Goal: Task Accomplishment & Management: Complete application form

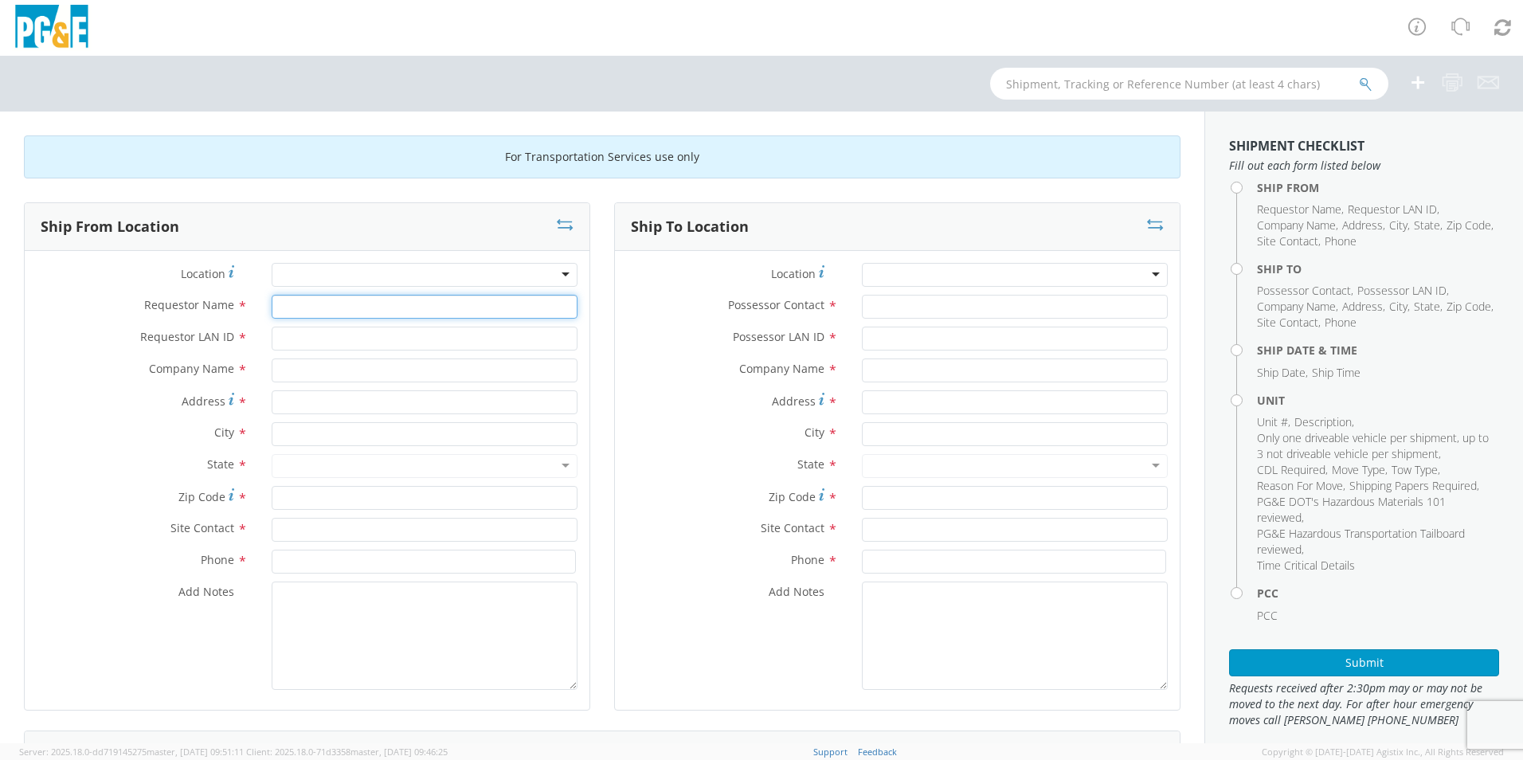
click at [331, 312] on input "Requestor Name *" at bounding box center [425, 307] width 306 height 24
type input "[PERSON_NAME]"
type input "A9HU"
type input "PG&E"
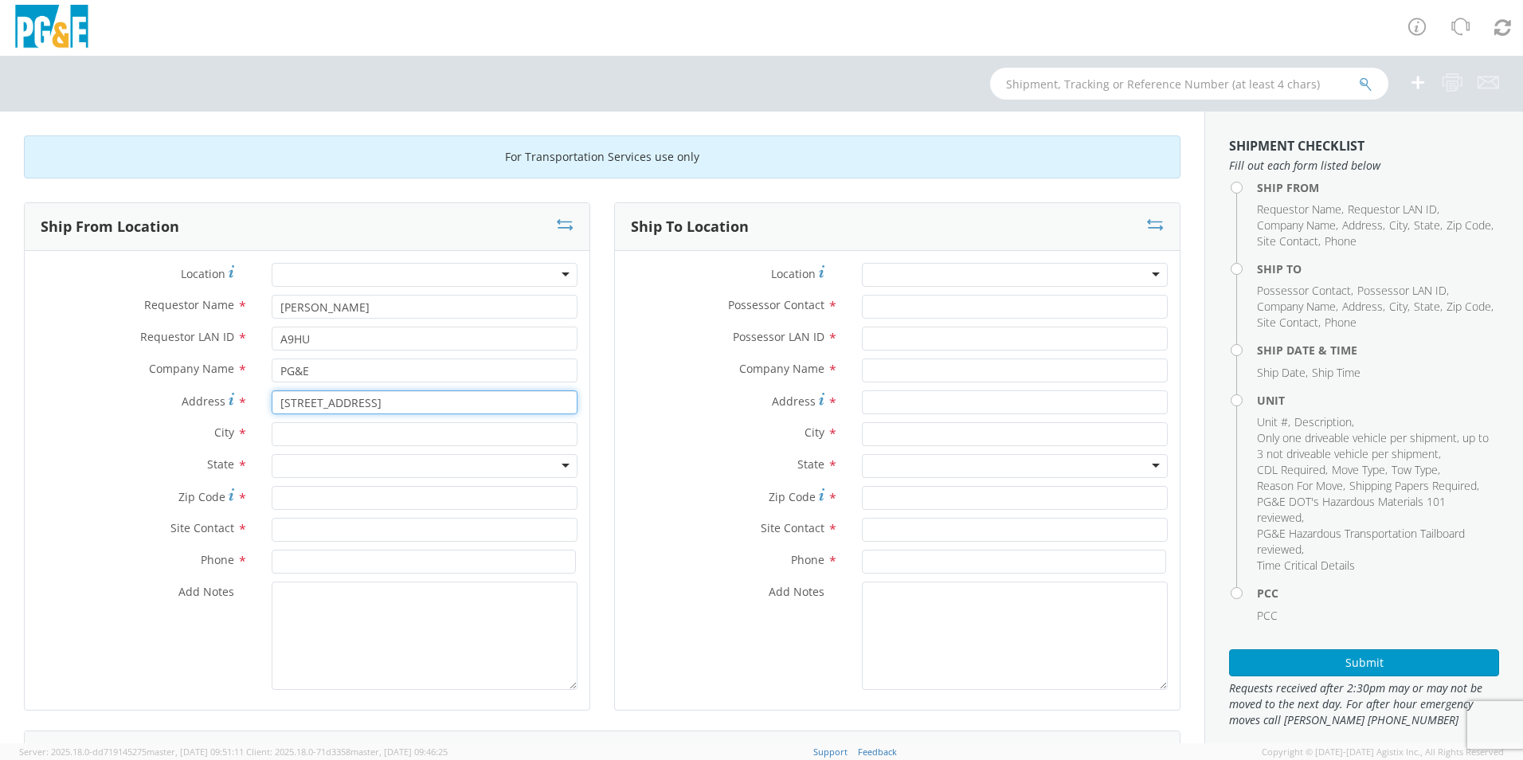
type input "[STREET_ADDRESS]"
type input "[GEOGRAPHIC_DATA]"
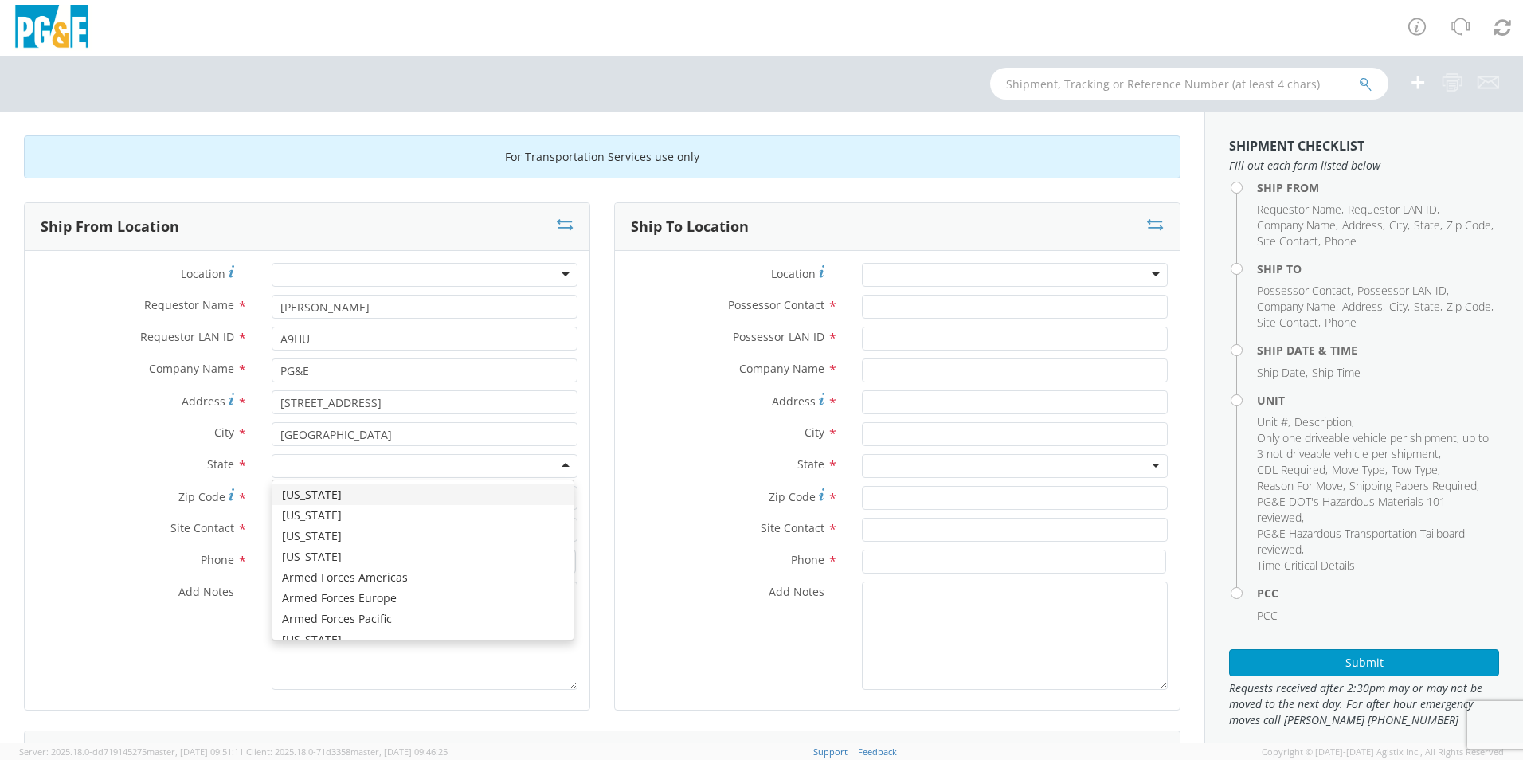
type input "c"
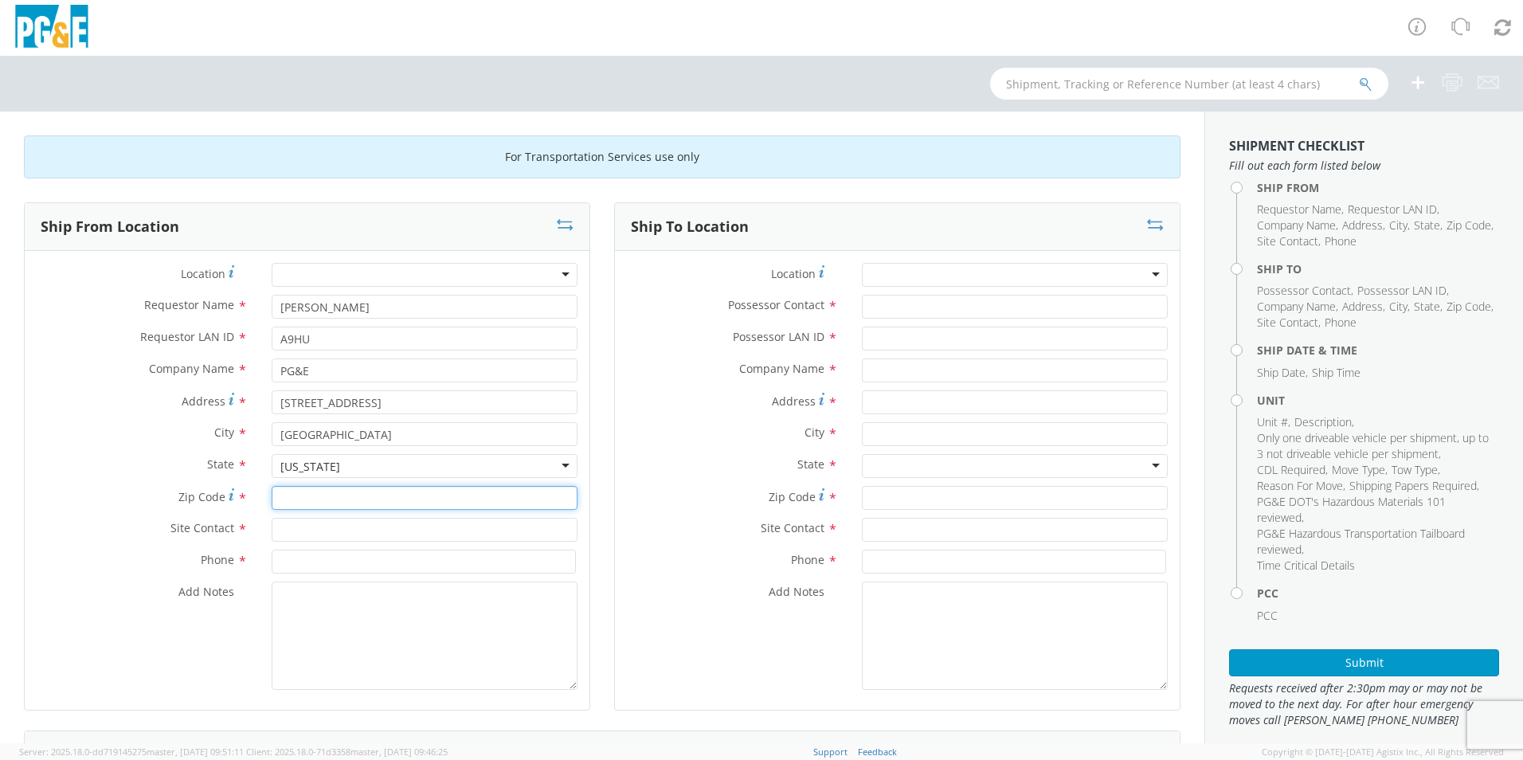
click at [321, 492] on input "Zip Code *" at bounding box center [425, 498] width 306 height 24
type input "94518"
type input "D"
type input "[PERSON_NAME]"
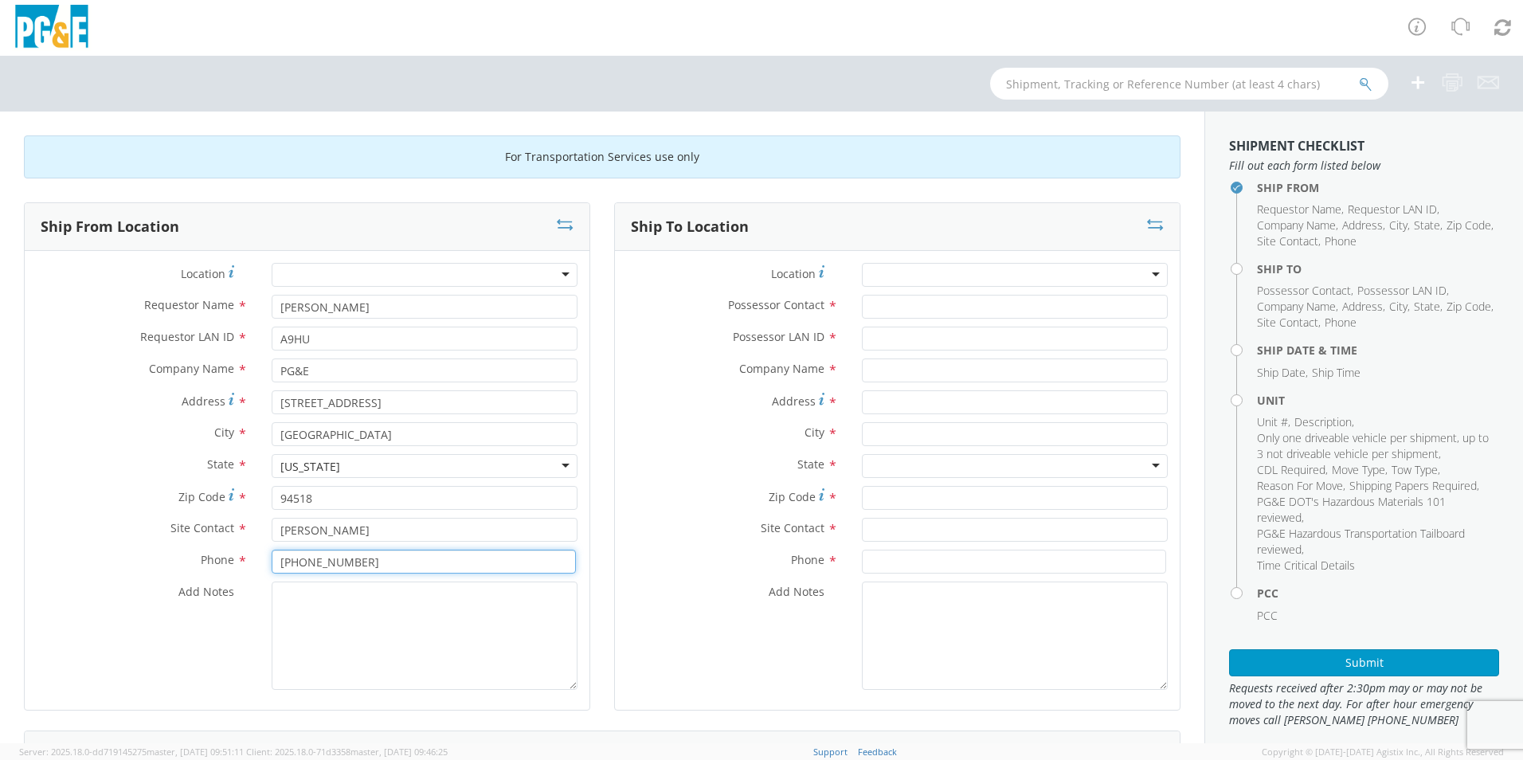
type input "[PHONE_NUMBER]"
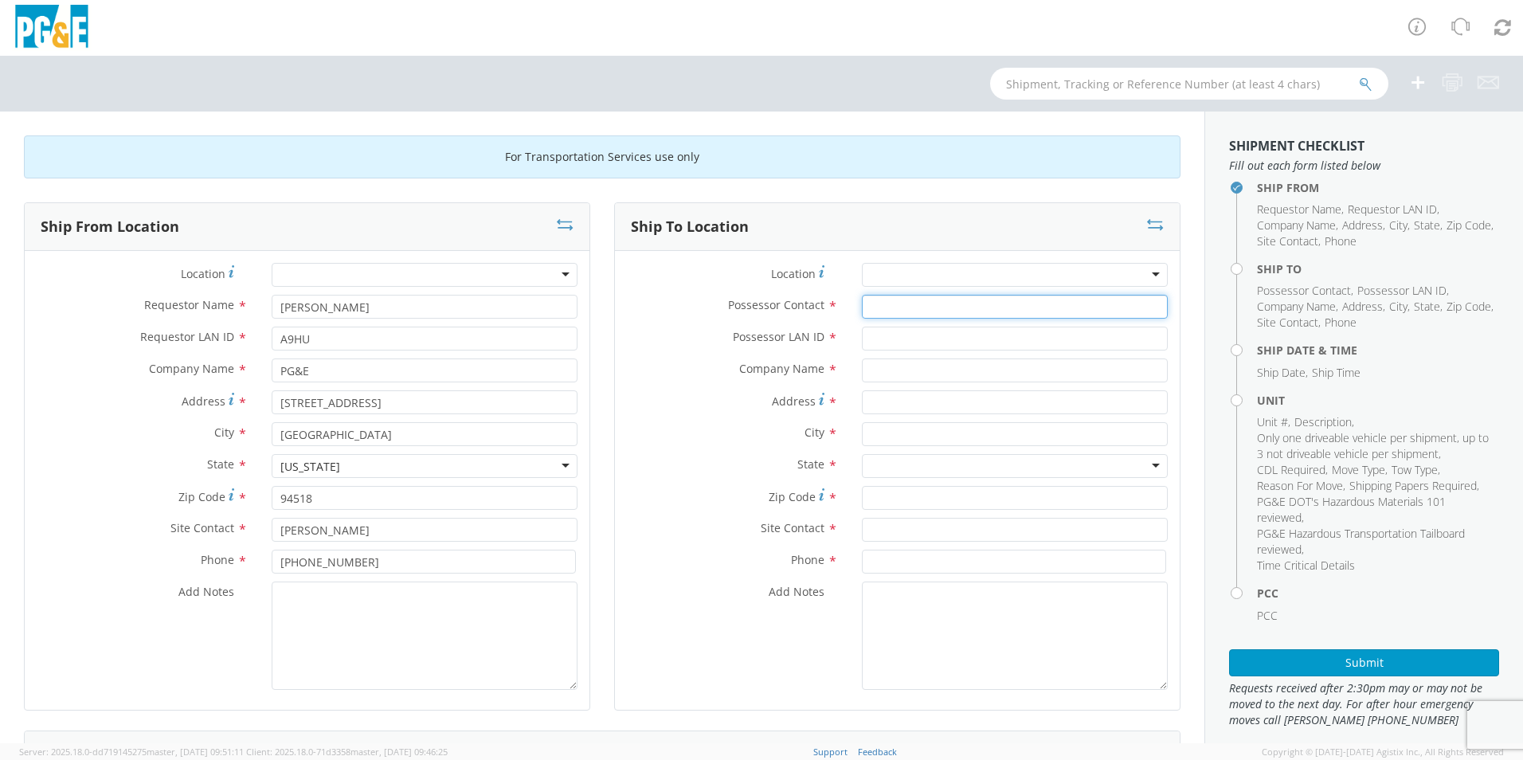
click at [883, 303] on input "Possessor Contact *" at bounding box center [1015, 307] width 306 height 24
type input "G"
type input "[PERSON_NAME]"
type input "A9HU"
type input "PG&E"
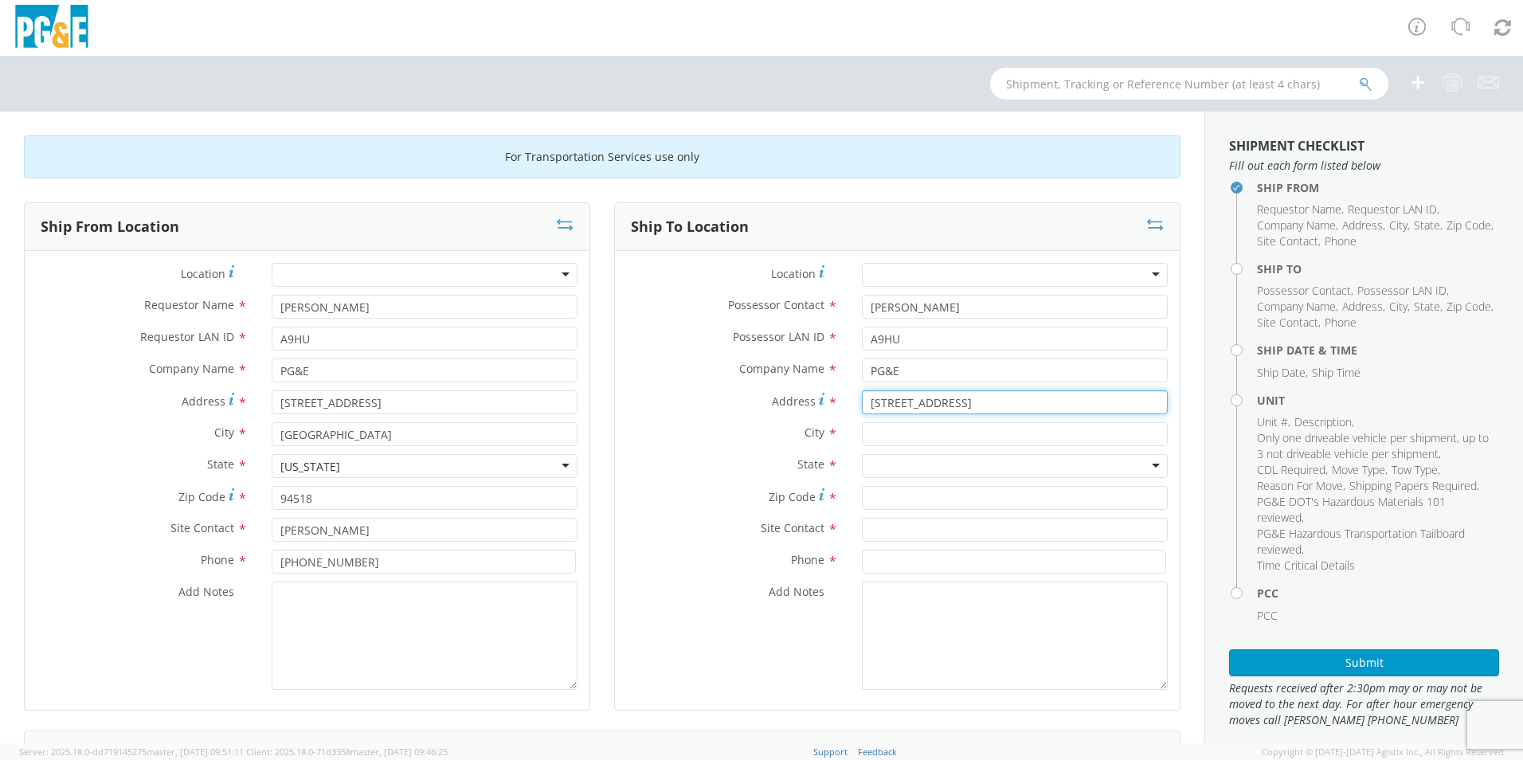
type input "[STREET_ADDRESS]"
type input "[PERSON_NAME]"
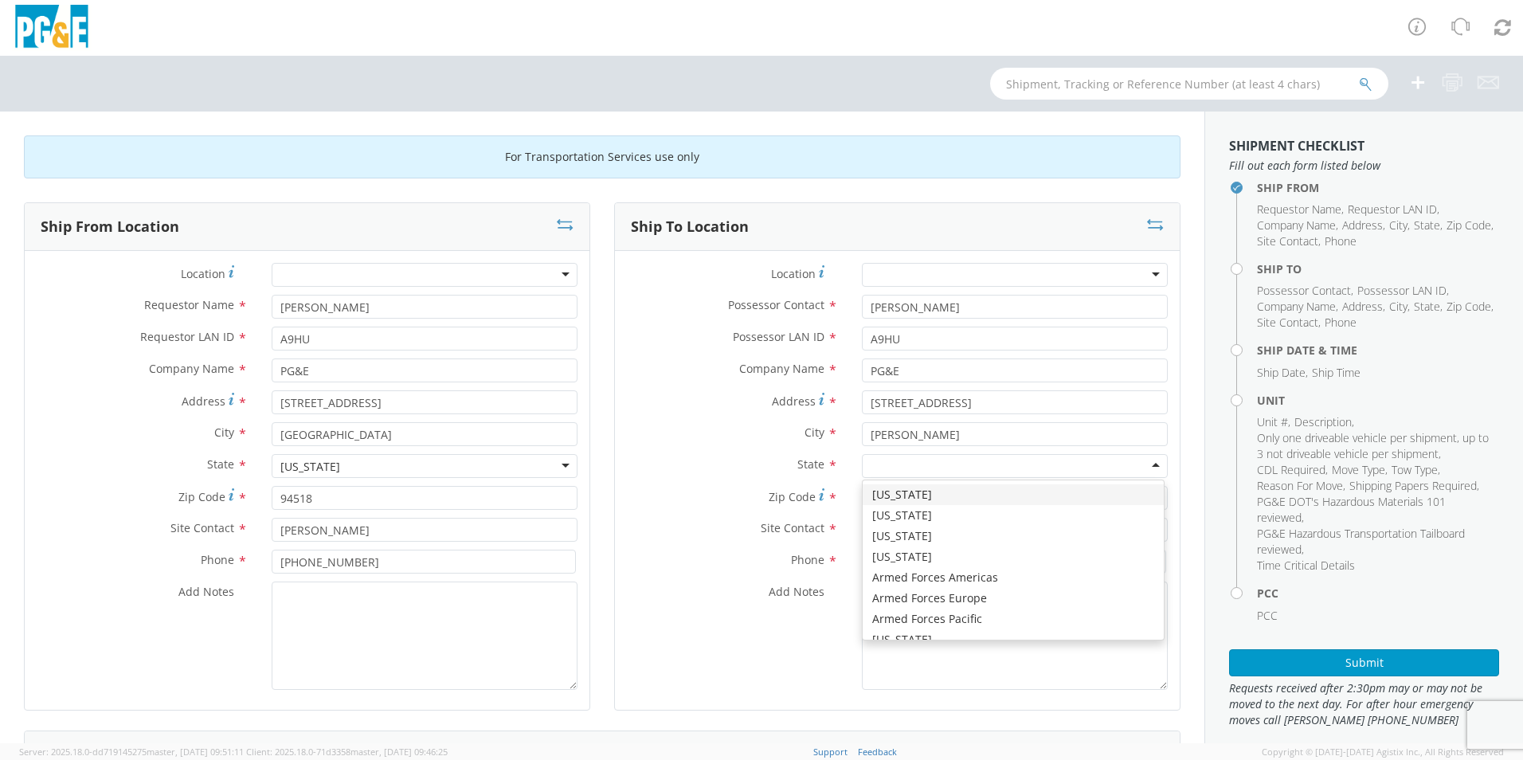
type input "c"
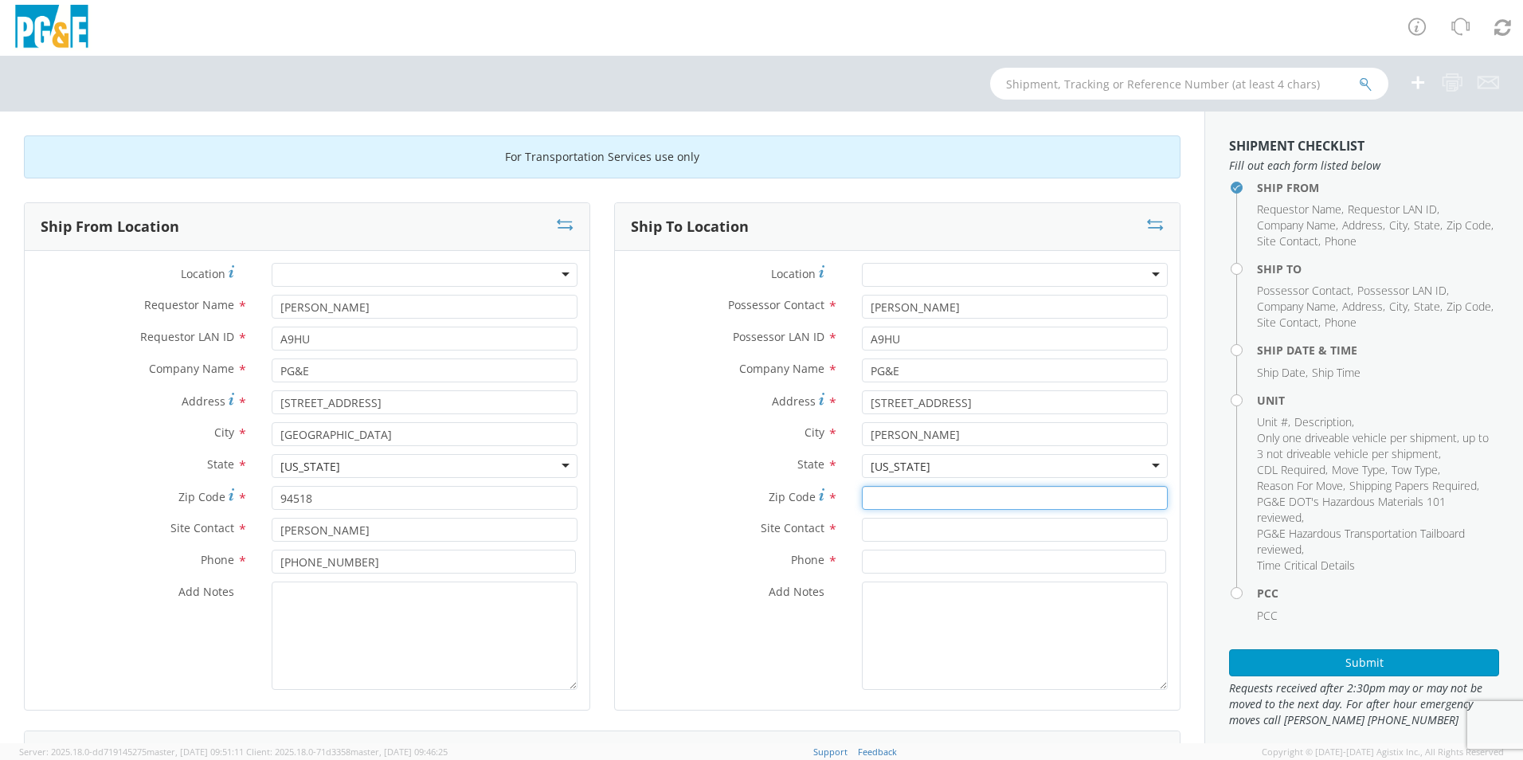
click at [884, 495] on input "Zip Code *" at bounding box center [1015, 498] width 306 height 24
click at [898, 494] on input "Zip Code *" at bounding box center [1015, 498] width 306 height 24
type input "95616"
click at [901, 532] on input "text" at bounding box center [1015, 530] width 306 height 24
click at [941, 530] on input "[PERSON_NAME]" at bounding box center [1015, 530] width 306 height 24
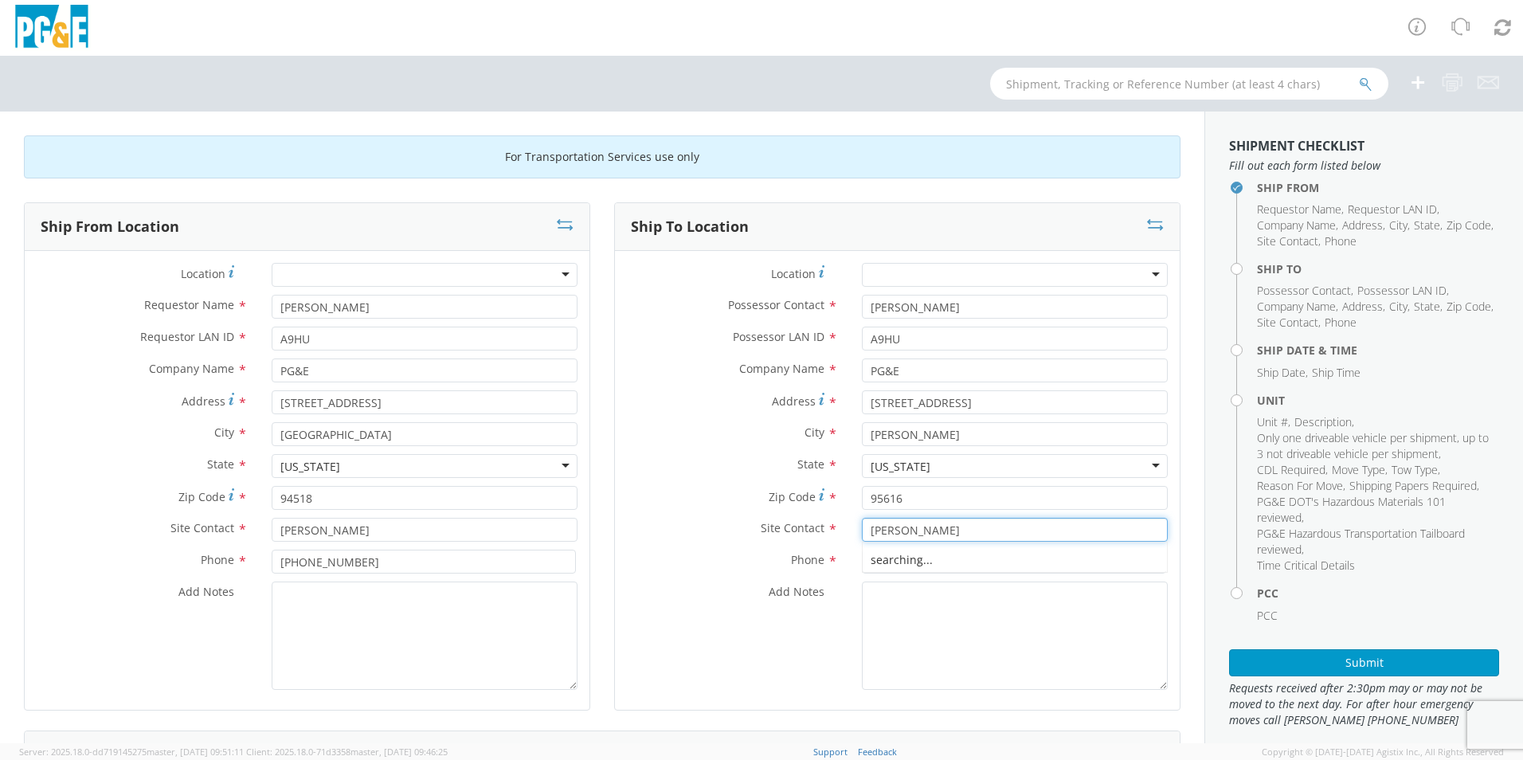
type input "[PERSON_NAME]"
click at [950, 561] on input "916" at bounding box center [1014, 561] width 304 height 24
type input "9"
click at [897, 562] on input "530" at bounding box center [1014, 561] width 304 height 24
paste input "757-5850"
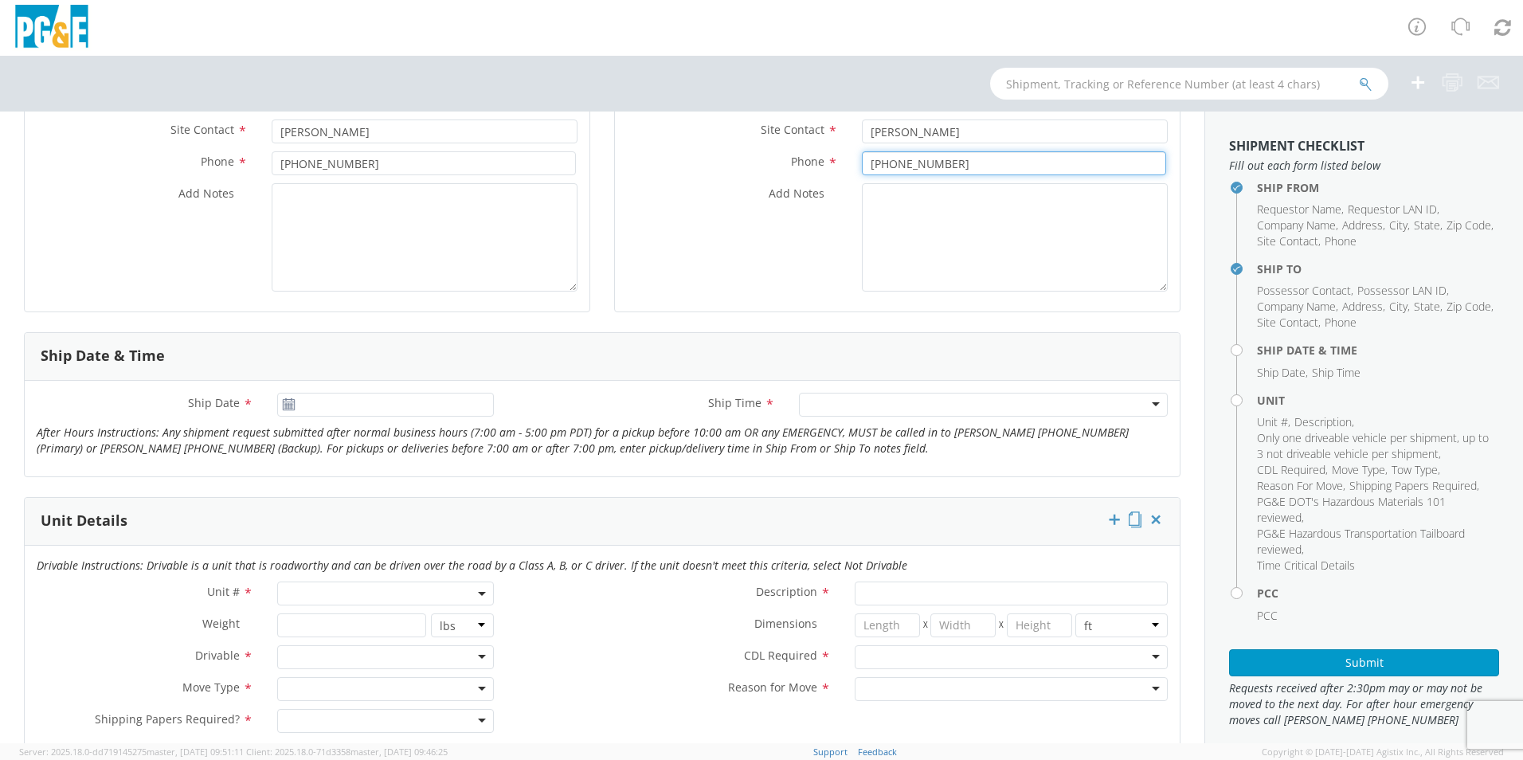
scroll to position [557, 0]
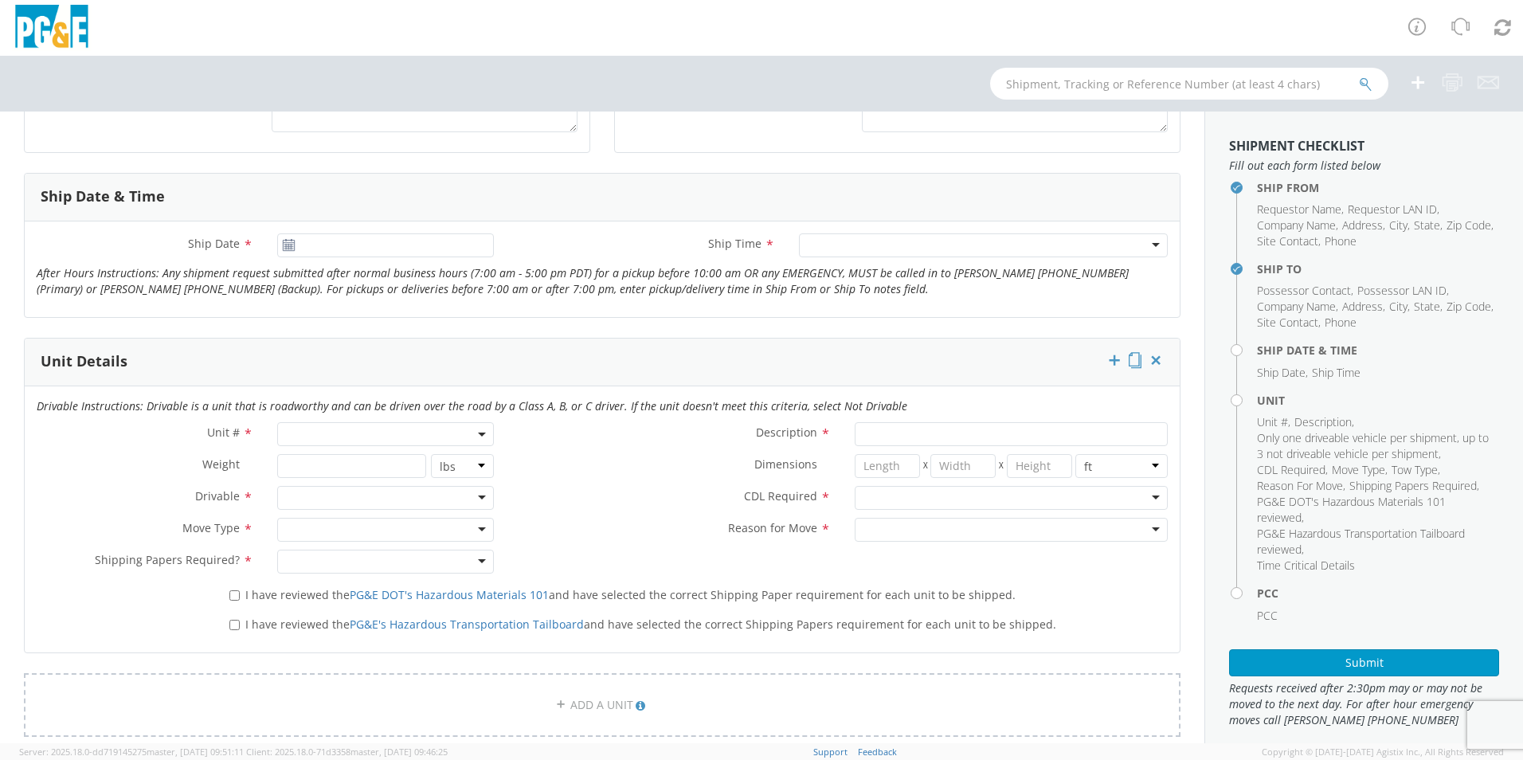
type input "[PHONE_NUMBER]"
click at [331, 437] on span at bounding box center [385, 434] width 217 height 24
click at [330, 473] on span at bounding box center [384, 460] width 213 height 30
click at [330, 461] on input "search" at bounding box center [384, 460] width 206 height 24
click at [348, 463] on input "search" at bounding box center [384, 460] width 206 height 24
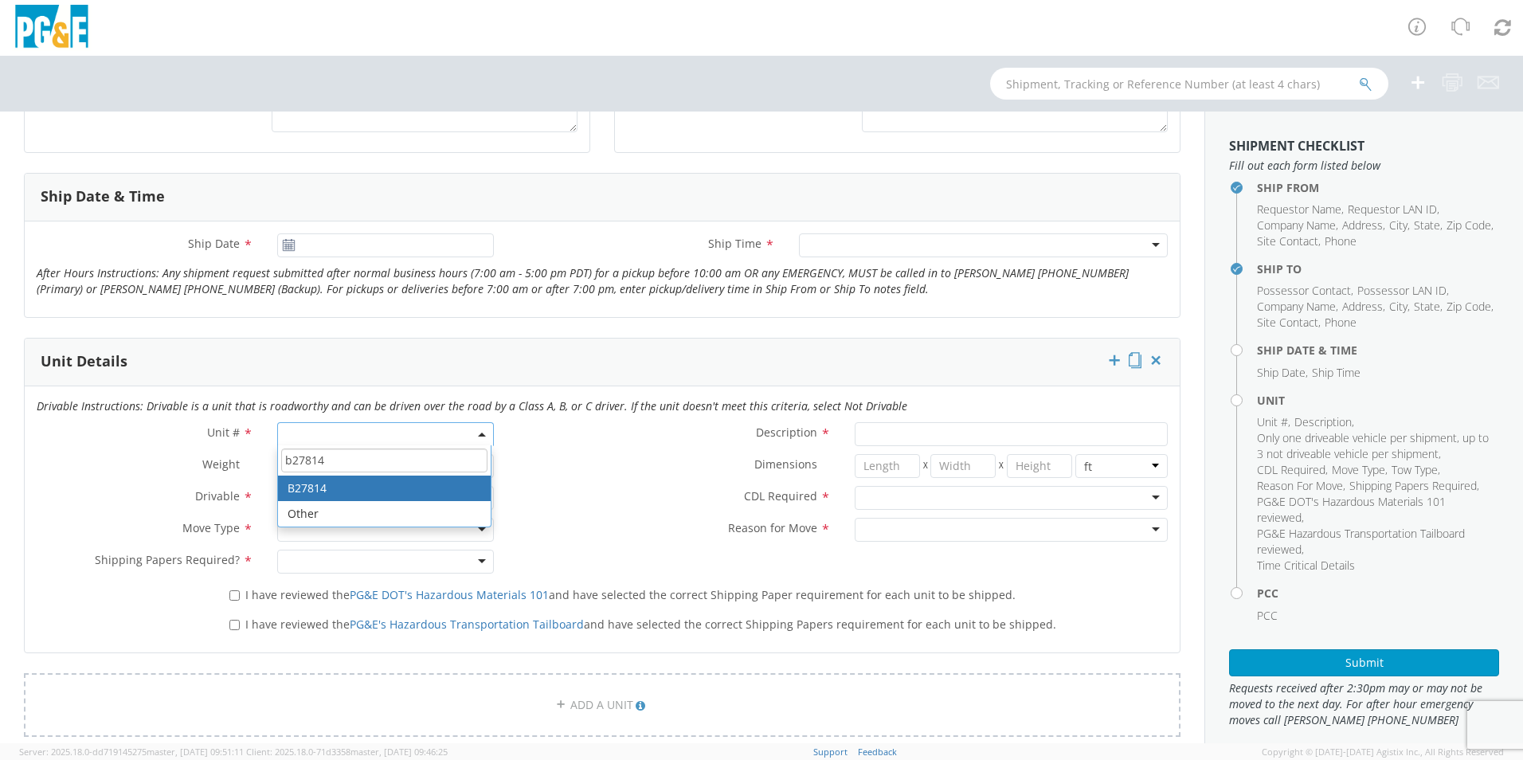
type input "b27814"
type input "TRUCK; GAS SERVICE 3/4T 4X2"
type input "9800"
select select "B27814"
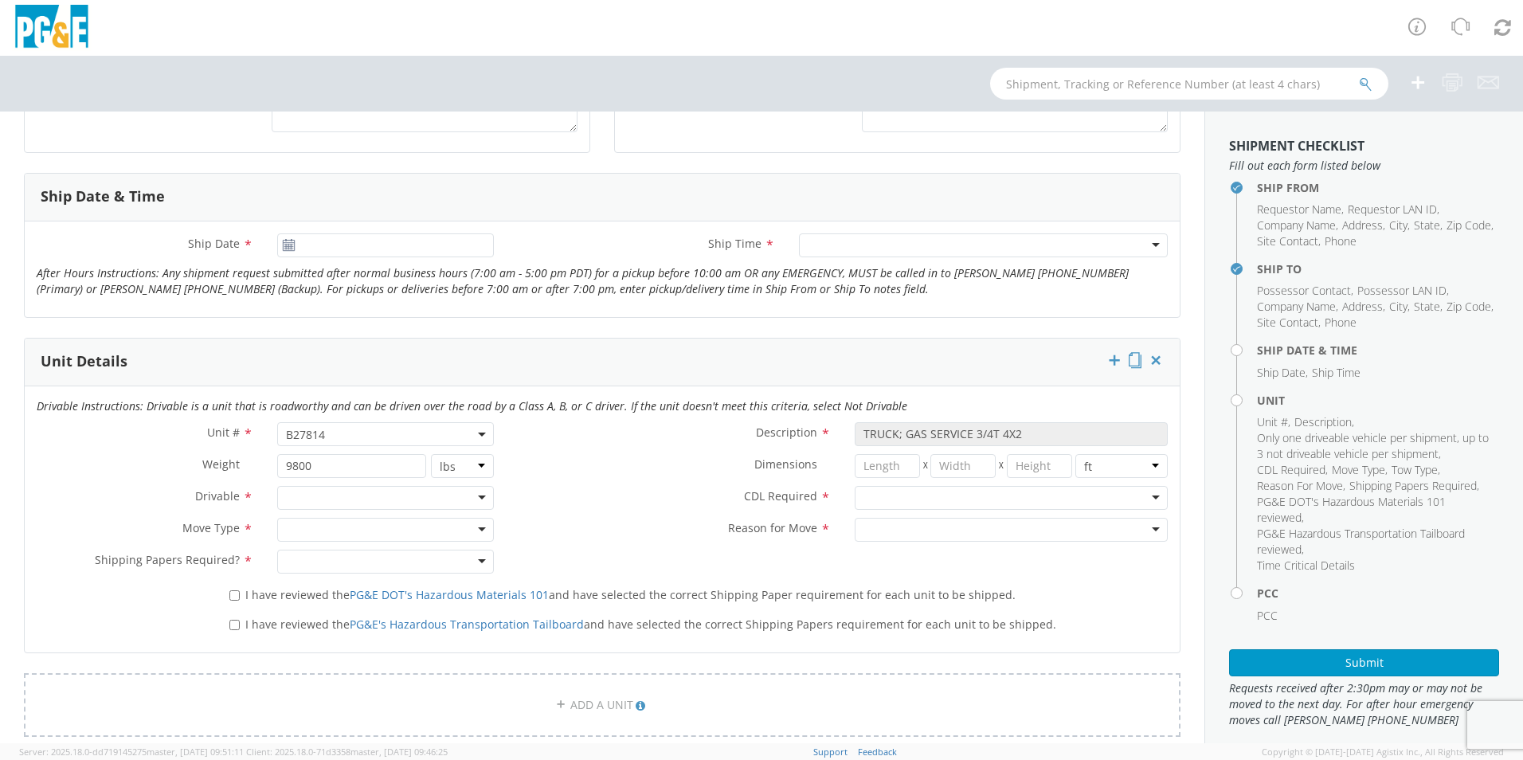
click at [595, 505] on label "CDL Required *" at bounding box center [674, 496] width 337 height 21
click at [365, 433] on span "B27814" at bounding box center [385, 434] width 199 height 15
click at [333, 468] on input "search" at bounding box center [384, 460] width 206 height 24
click at [344, 470] on input "search" at bounding box center [384, 460] width 206 height 24
type input "b28072"
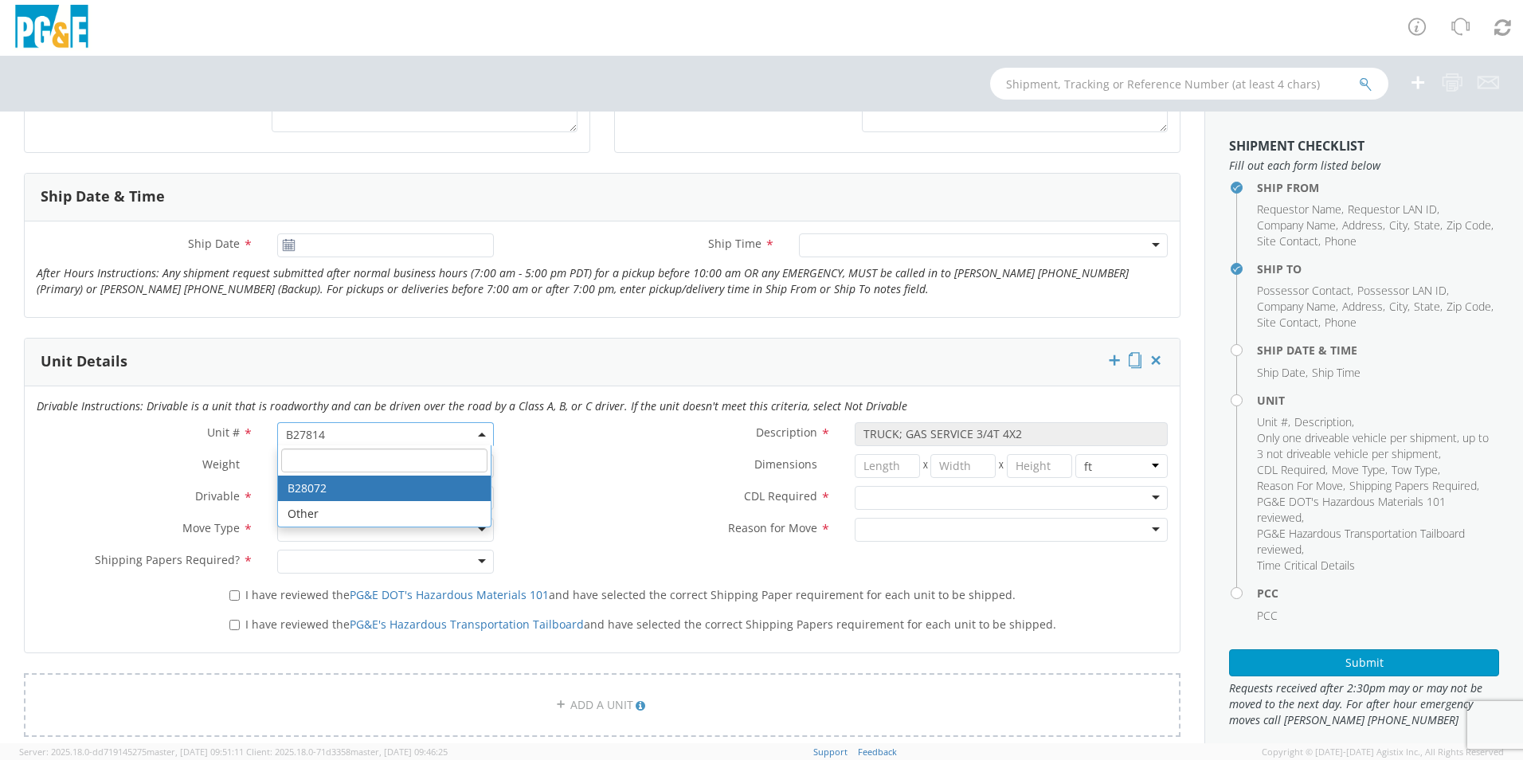
type input "TRUCK; MATERIAL HANDLER: 39` - 59` 4X2"
type input "56000"
select select "B28072"
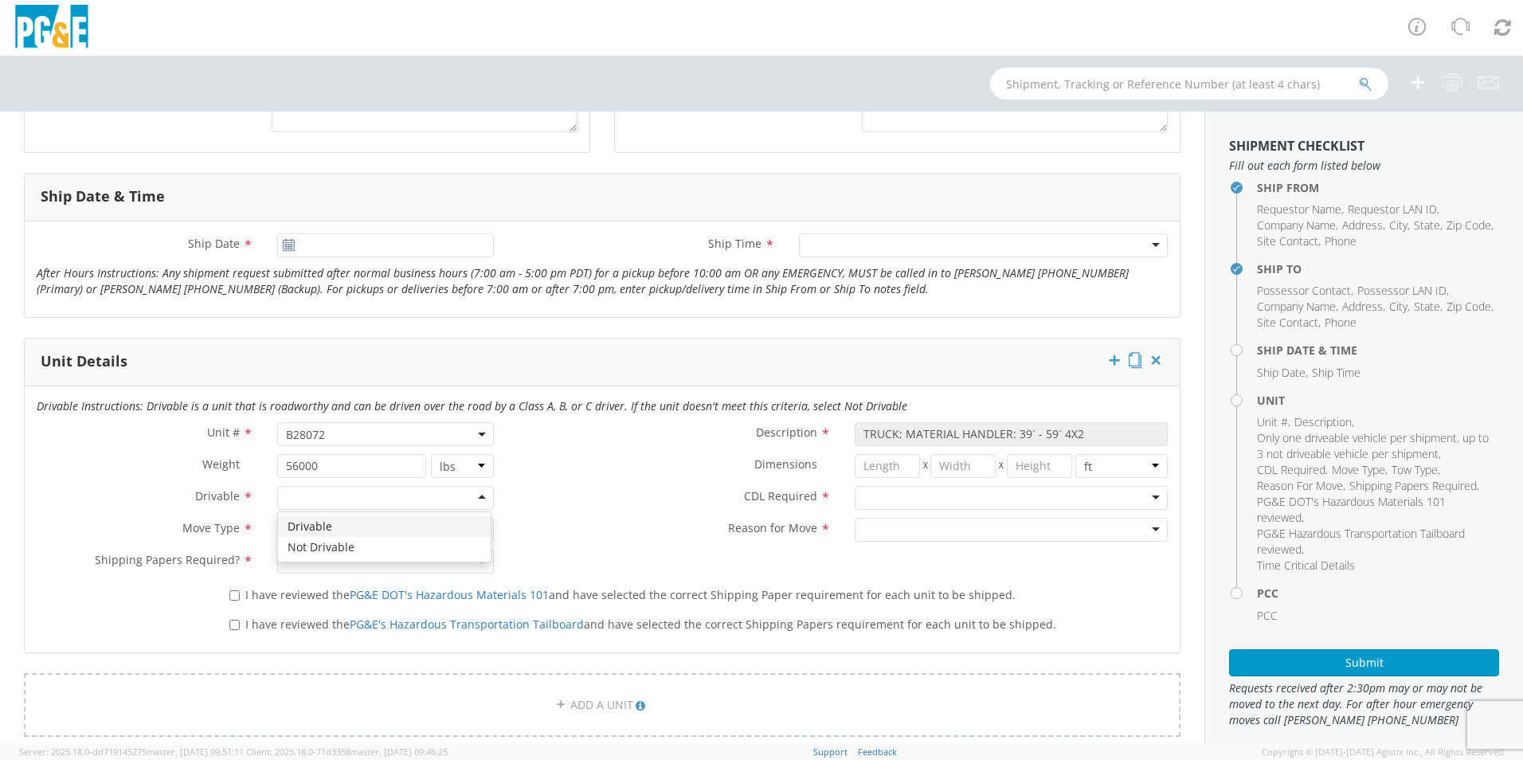
click at [327, 501] on div at bounding box center [385, 498] width 217 height 24
click at [324, 528] on div at bounding box center [385, 530] width 217 height 24
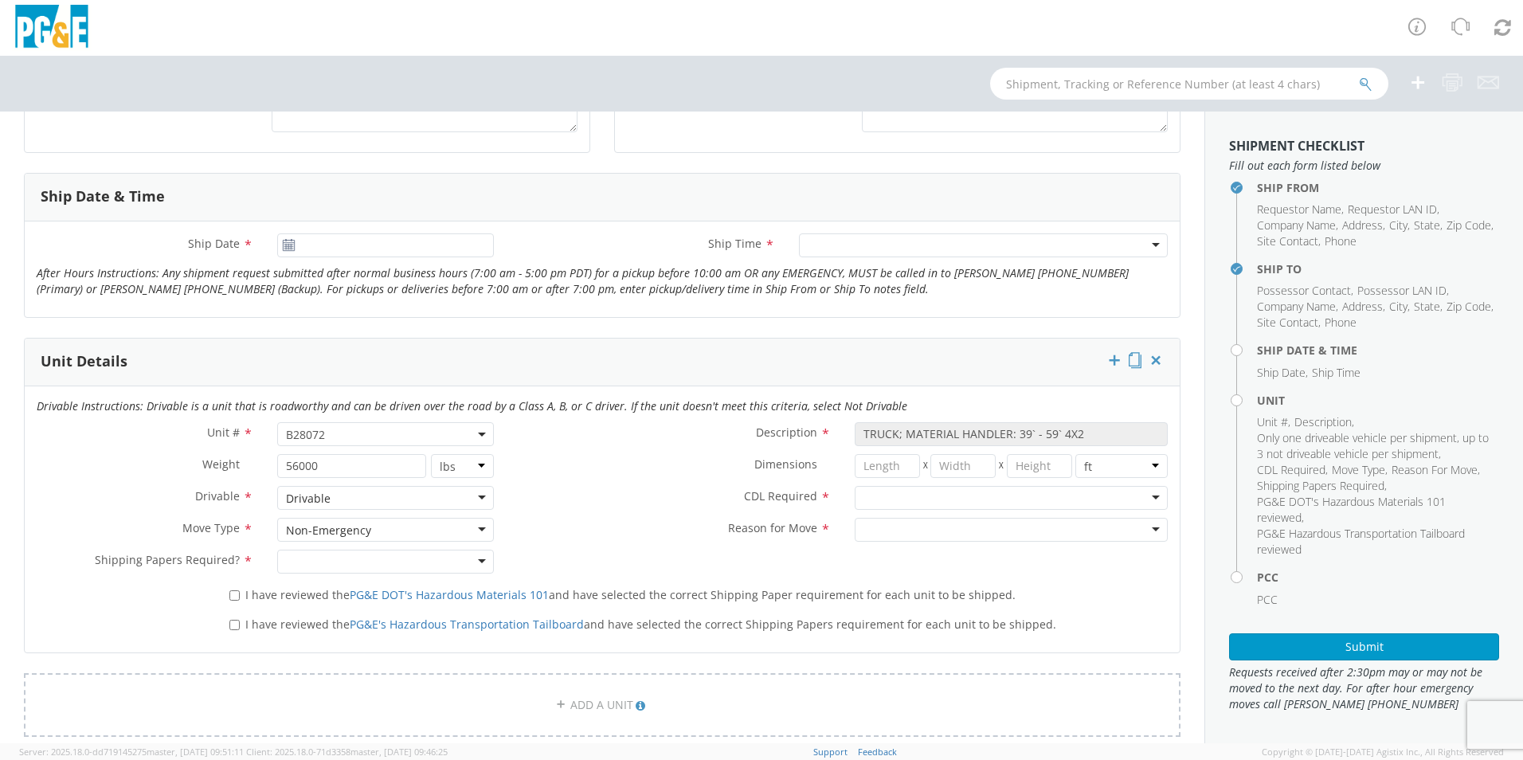
click at [331, 562] on div at bounding box center [385, 561] width 217 height 24
click at [895, 503] on div at bounding box center [1010, 498] width 313 height 24
click at [896, 524] on div at bounding box center [1010, 530] width 313 height 24
click at [694, 547] on div "Reason for Move * Repair / Maintenance Repair / Maintenance Newly Leased Pool U…" at bounding box center [843, 534] width 674 height 32
click at [234, 597] on input "I have reviewed the PG&E DOT's Hazardous Materials 101 and have selected the co…" at bounding box center [234, 595] width 10 height 10
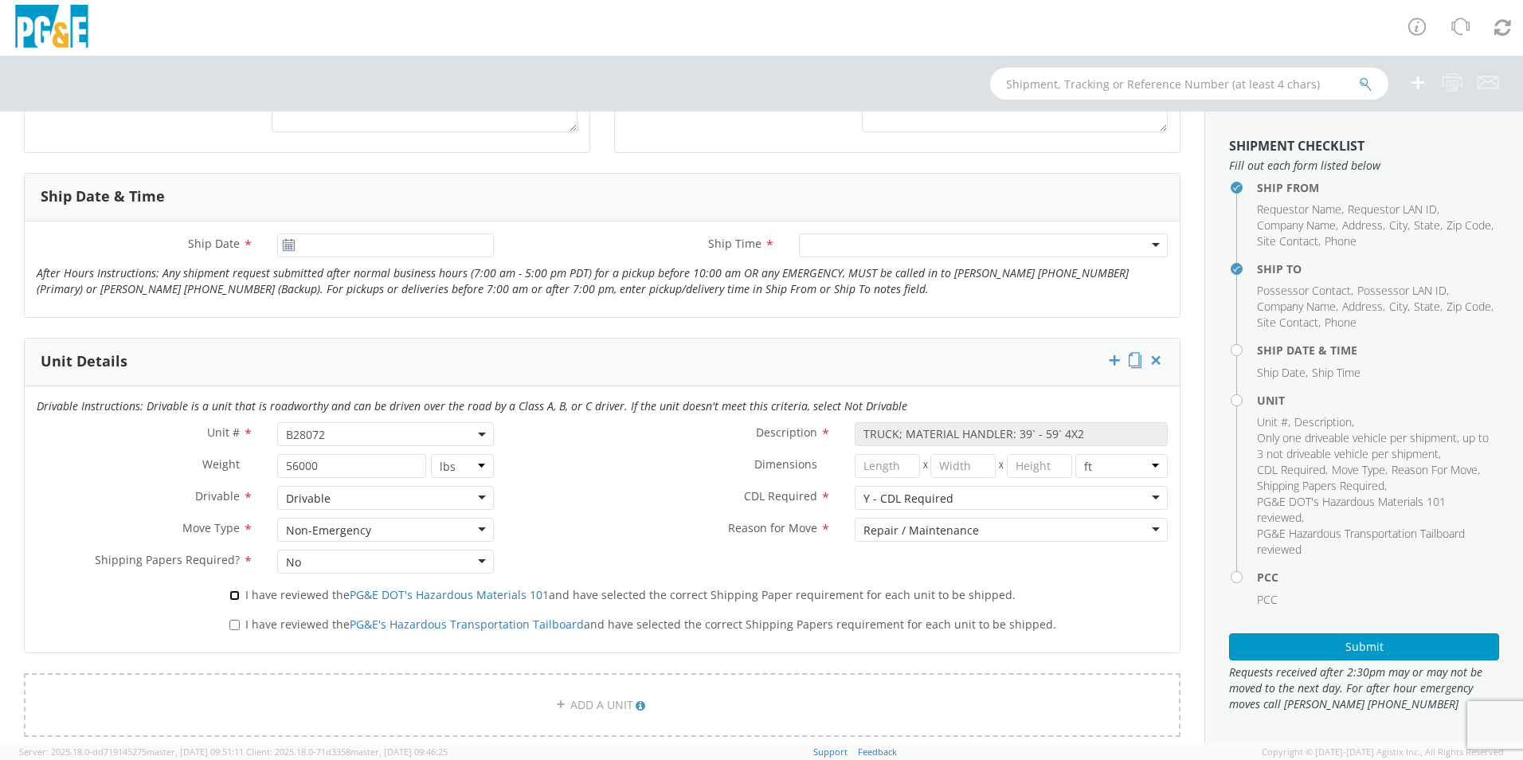
checkbox input "true"
click at [230, 620] on input "I have reviewed the PG&E's Hazardous Transportation Tailboard and have selected…" at bounding box center [234, 625] width 10 height 10
checkbox input "true"
click at [139, 557] on span "Shipping Papers Required?" at bounding box center [167, 559] width 145 height 15
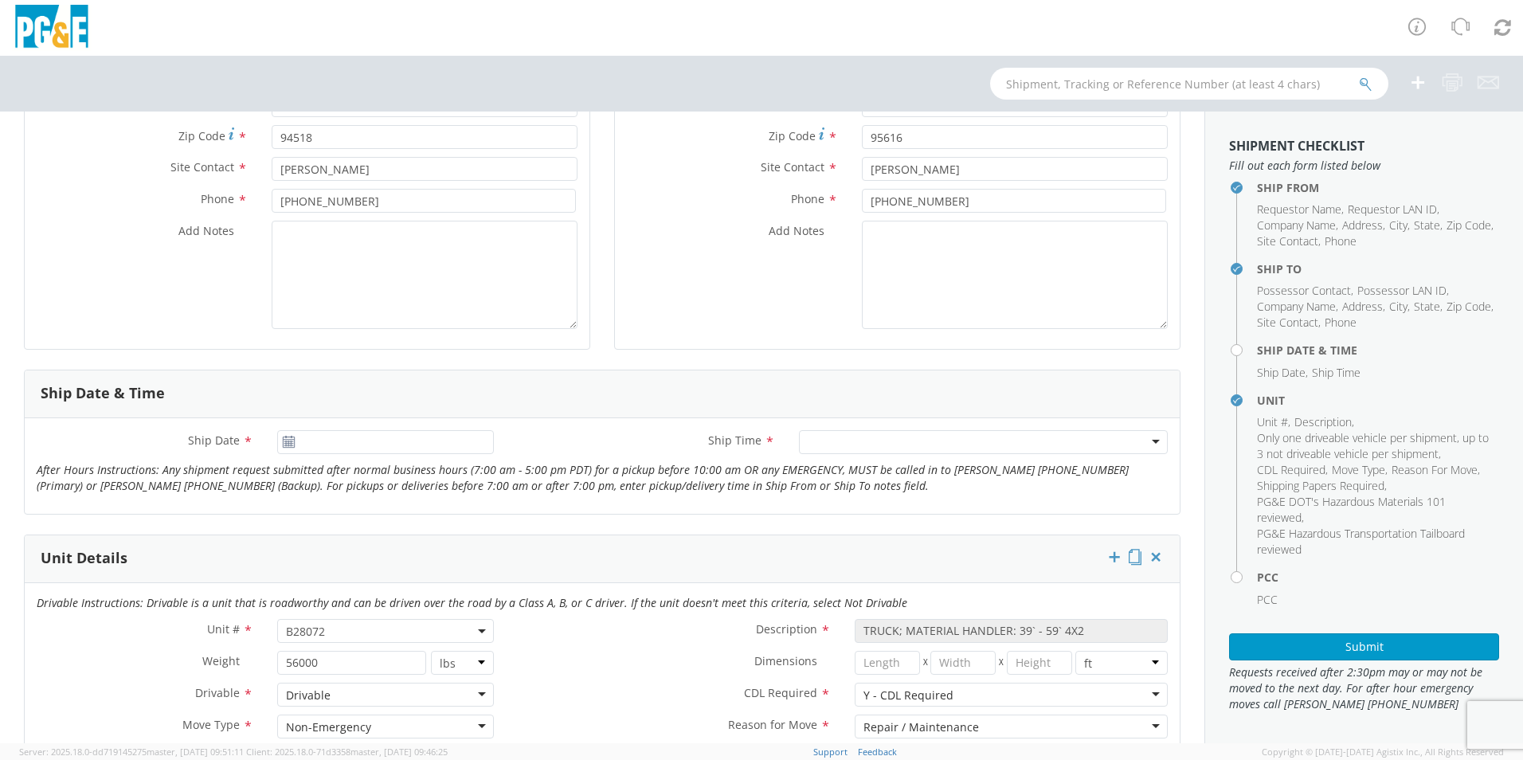
scroll to position [319, 0]
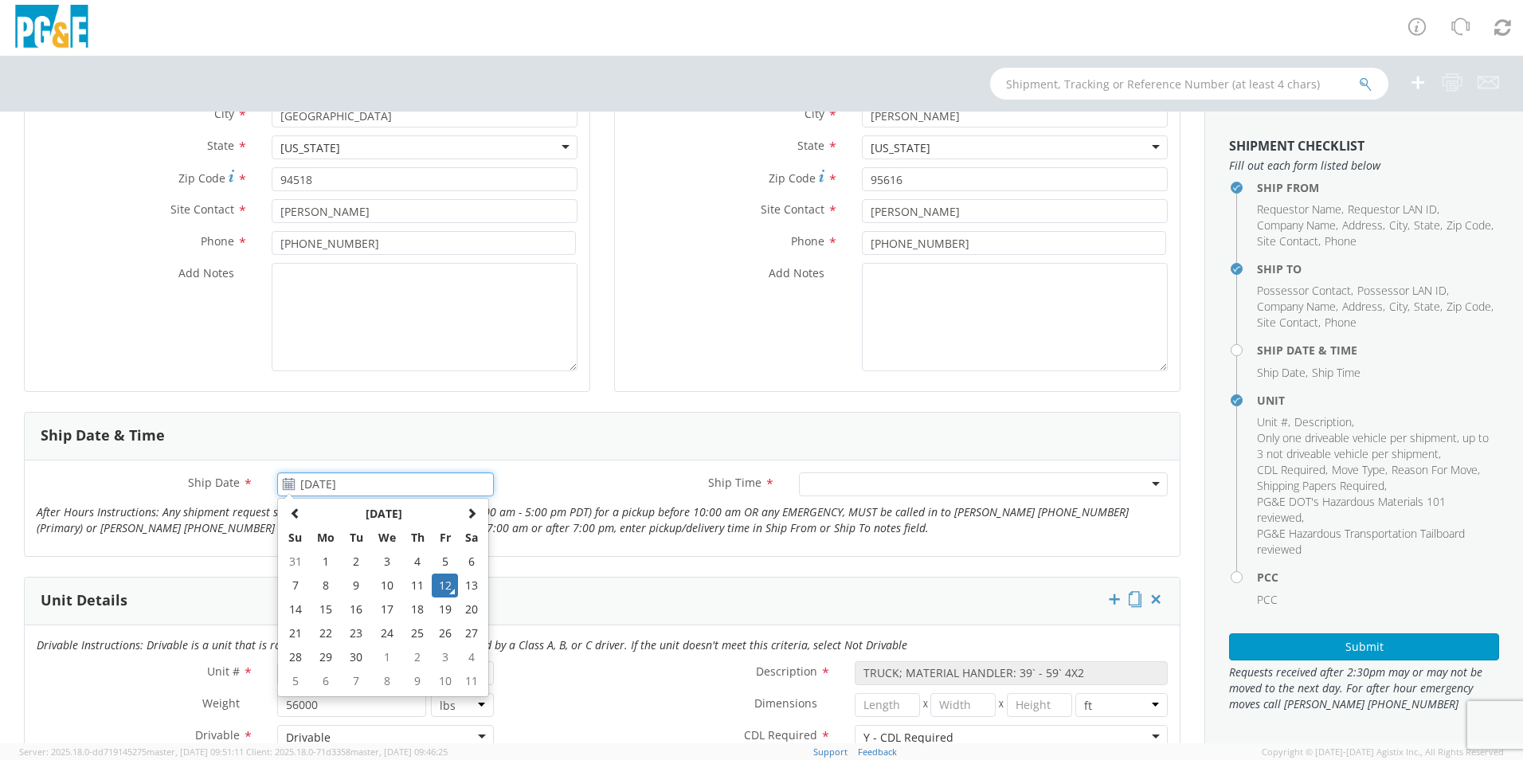
click at [346, 484] on input "[DATE]" at bounding box center [385, 484] width 217 height 24
click at [354, 609] on td "16" at bounding box center [356, 609] width 28 height 24
type input "[DATE]"
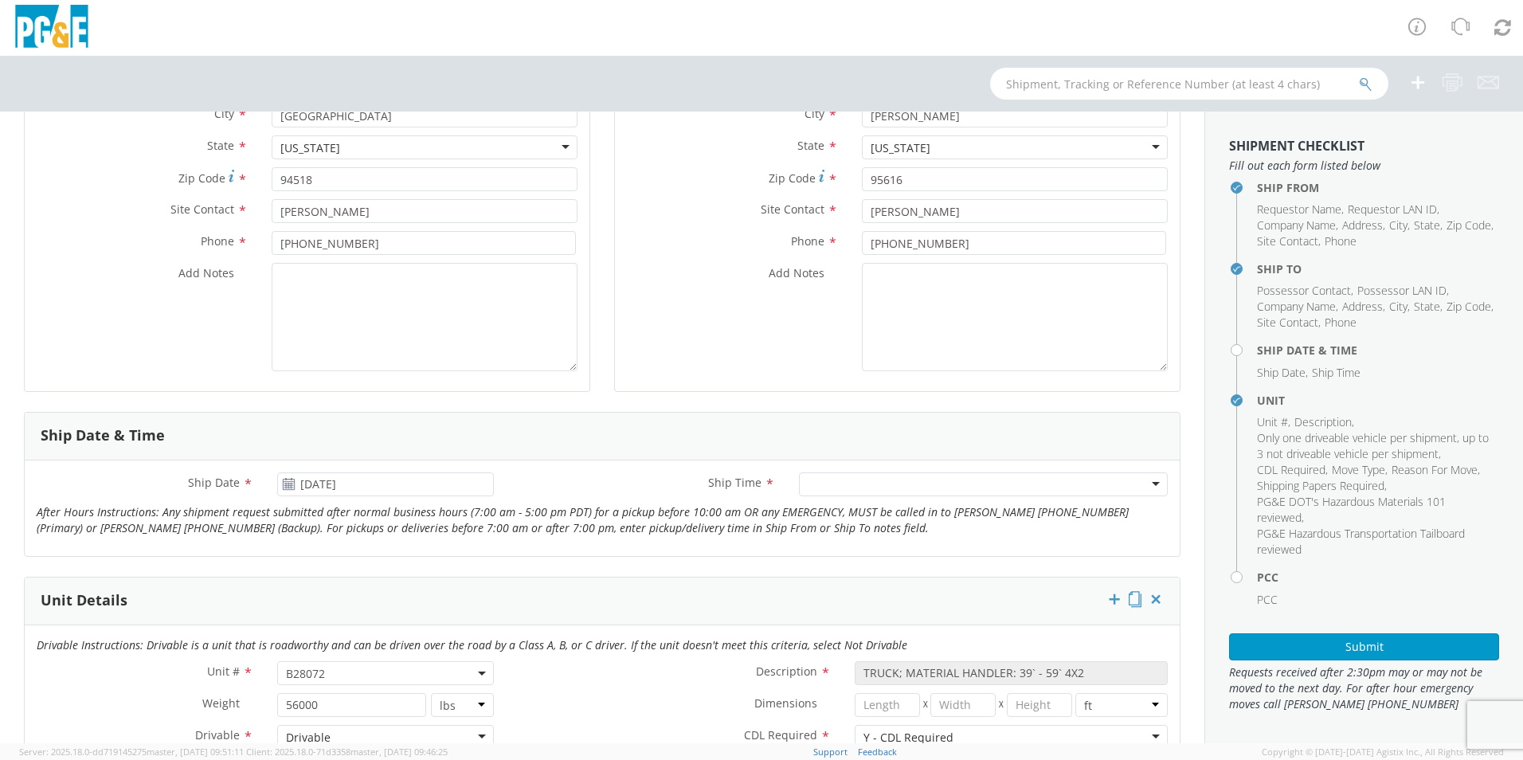
click at [823, 490] on div at bounding box center [983, 484] width 369 height 24
click at [711, 545] on div "Ship Date * [DATE] Ship Time * Any Time Any Time Any Time 7:00 am - 10:00 am 10…" at bounding box center [602, 508] width 1155 height 96
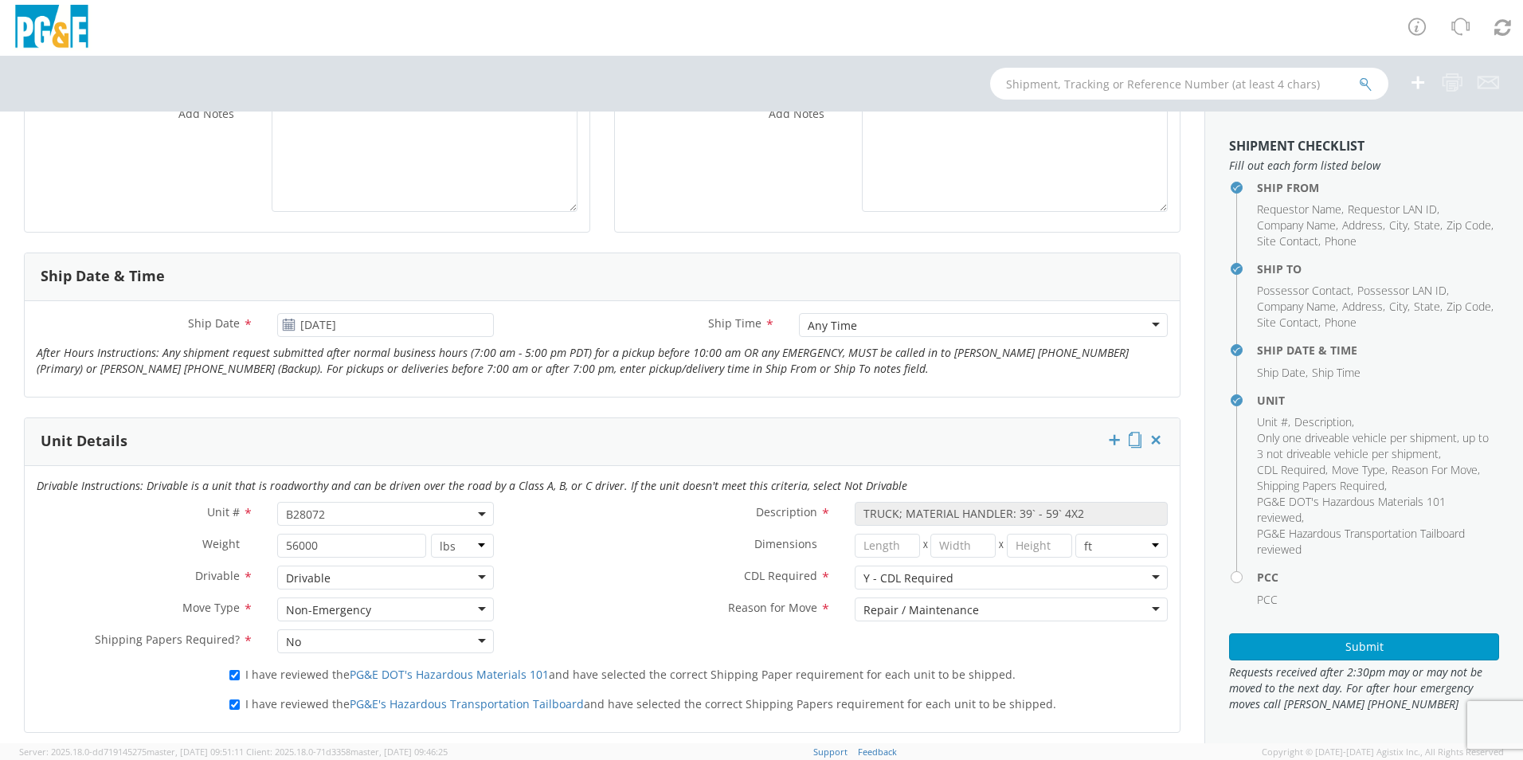
scroll to position [876, 0]
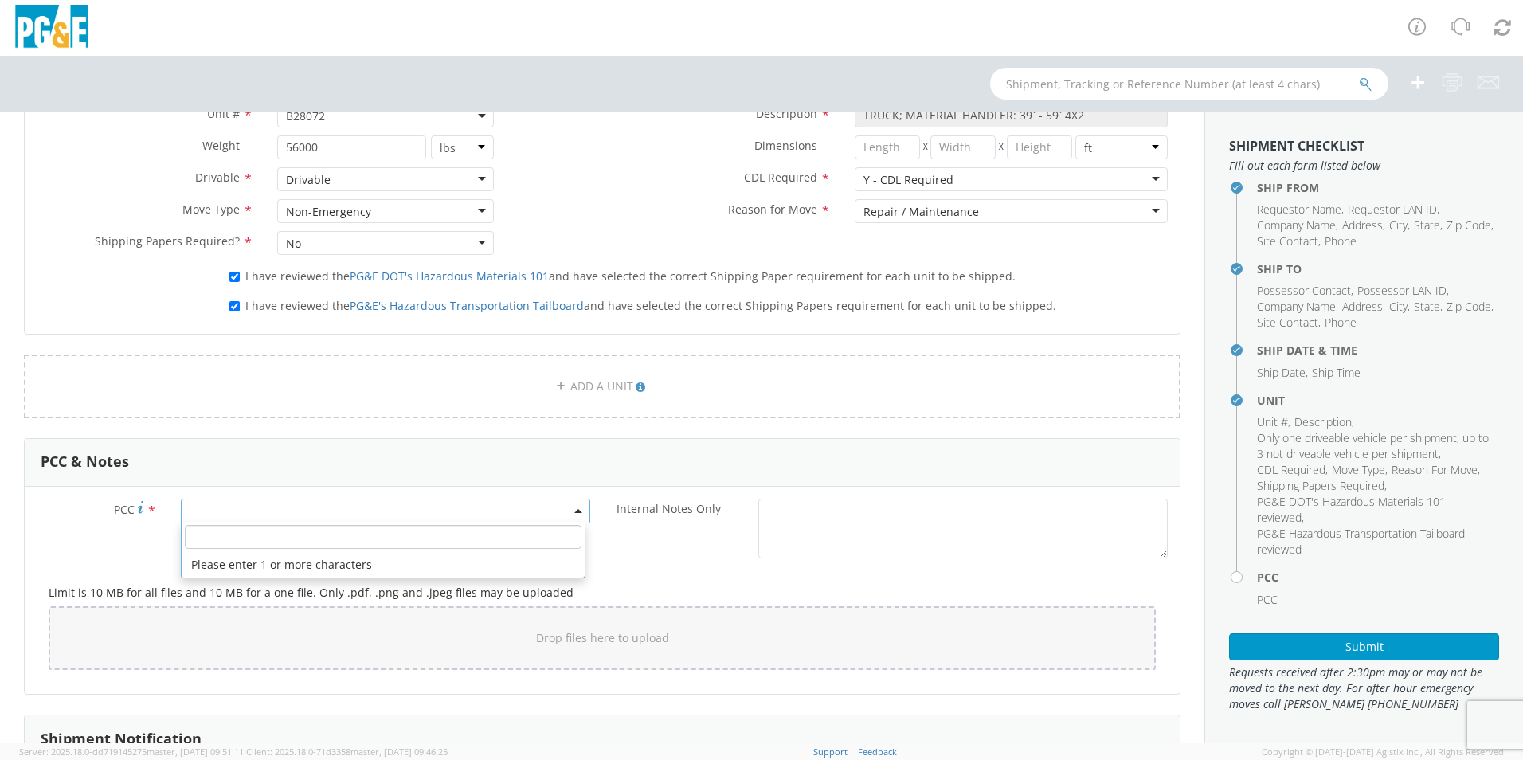
click at [252, 513] on span at bounding box center [385, 510] width 409 height 24
click at [251, 536] on input "number" at bounding box center [383, 537] width 397 height 24
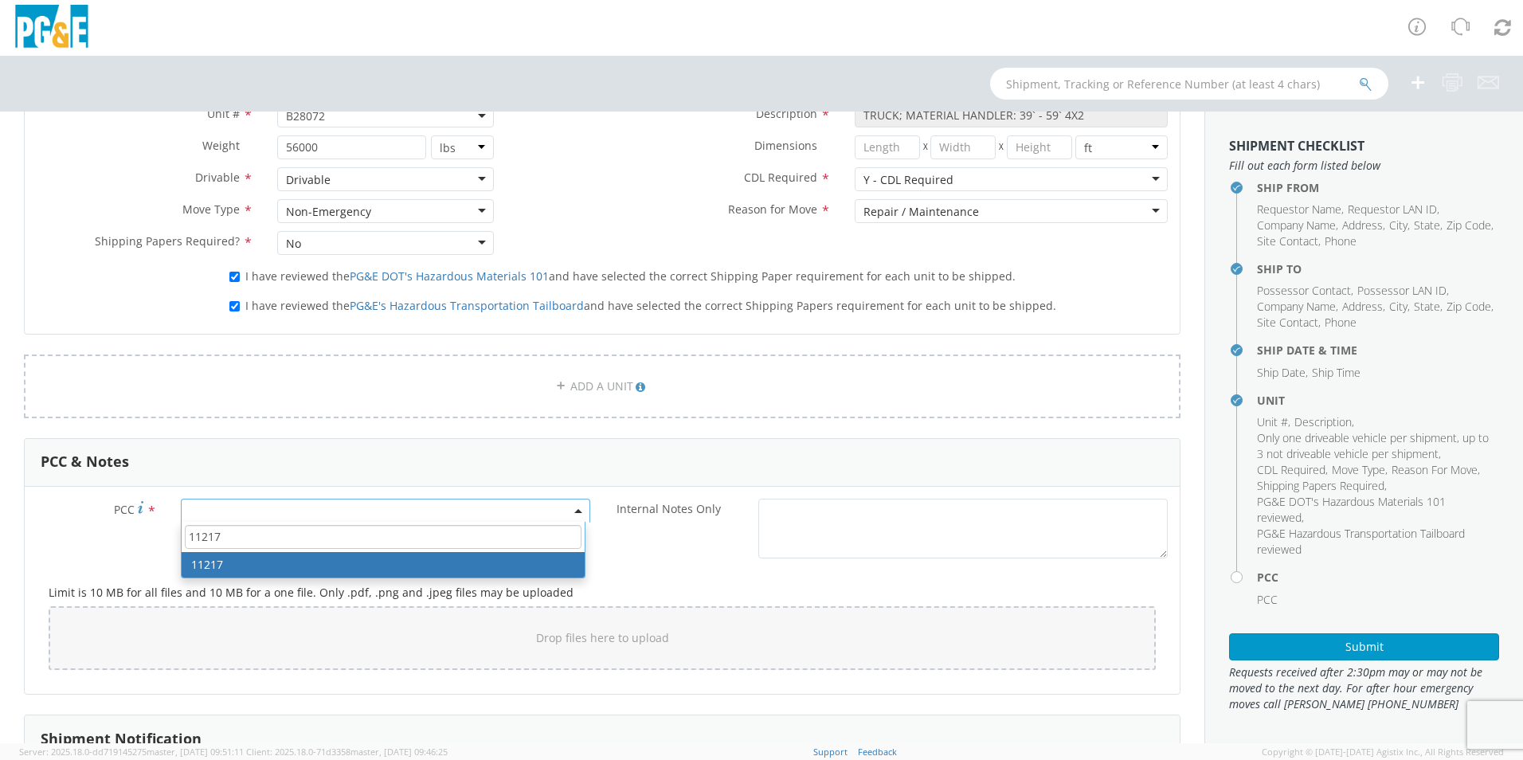
type input "11217"
select select "11217"
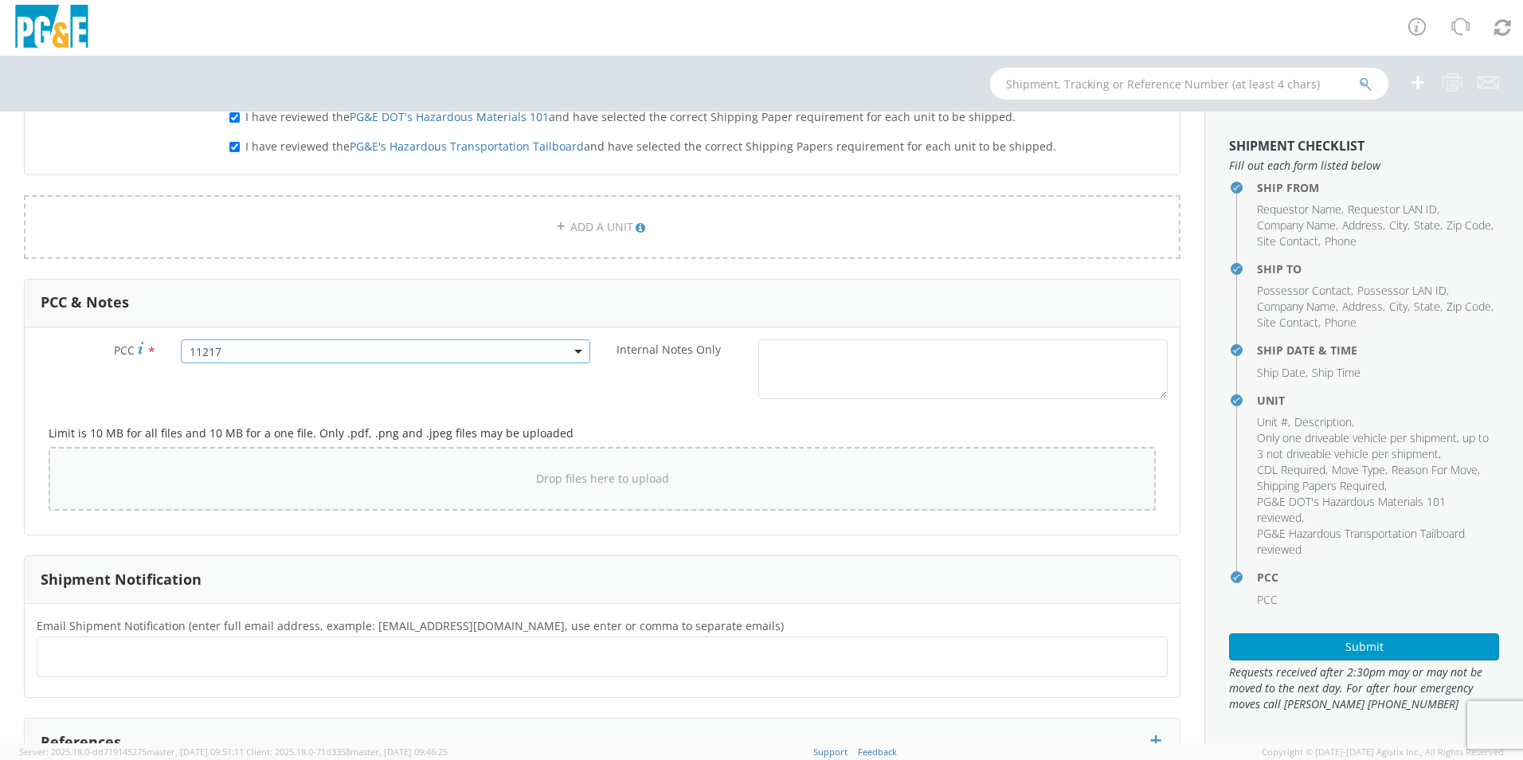
scroll to position [1167, 0]
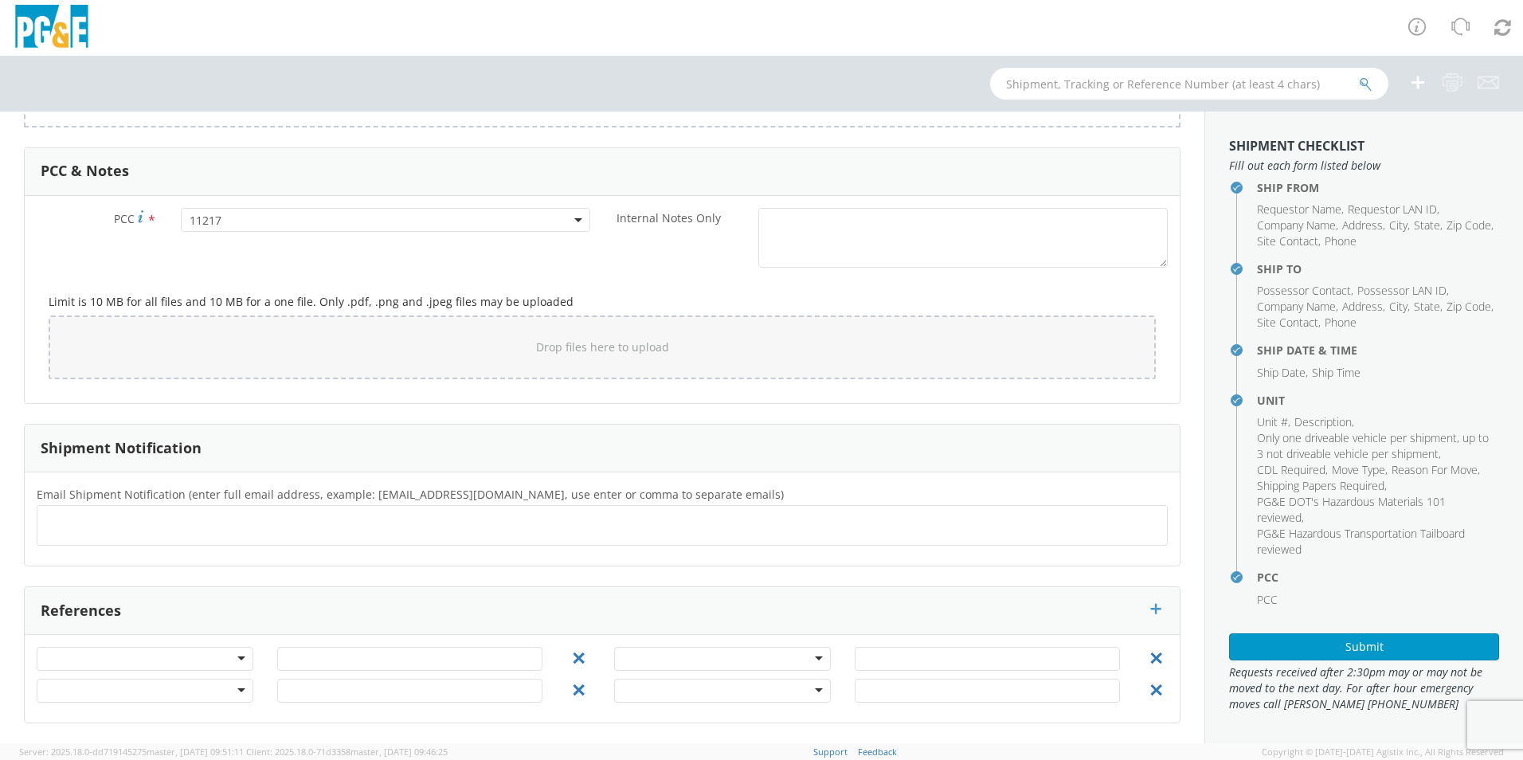
click at [159, 524] on ul at bounding box center [602, 525] width 1116 height 26
type input "[EMAIL_ADDRESS][DOMAIN_NAME]"
click at [248, 528] on button "×" at bounding box center [253, 525] width 10 height 19
click at [148, 528] on ul at bounding box center [602, 525] width 1116 height 26
type input "[EMAIL_ADDRESS][DOMAIN_NAME]"
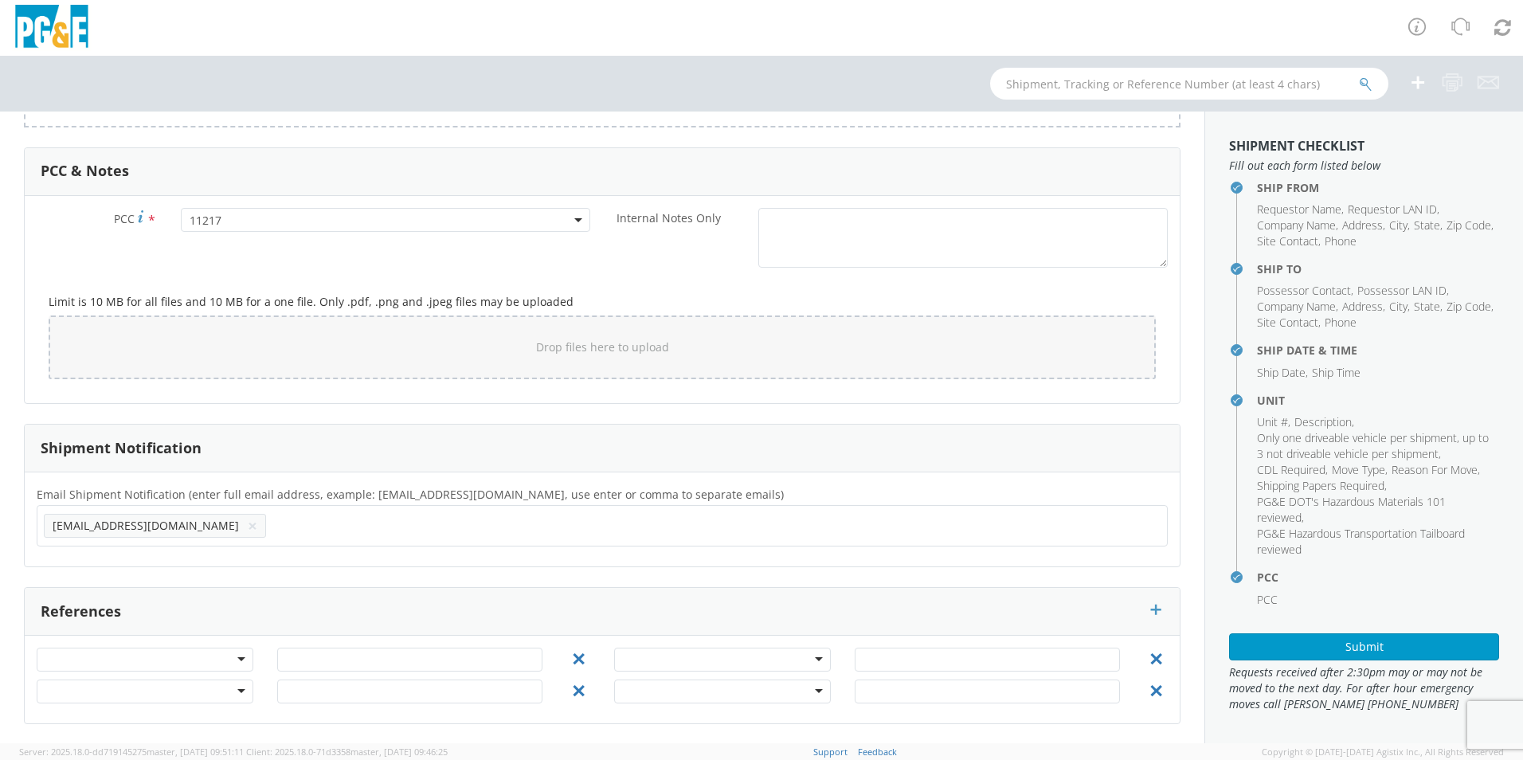
click at [385, 534] on ul "[EMAIL_ADDRESS][DOMAIN_NAME] ×" at bounding box center [602, 525] width 1116 height 27
type input "[EMAIL_ADDRESS][DOMAIN_NAME]"
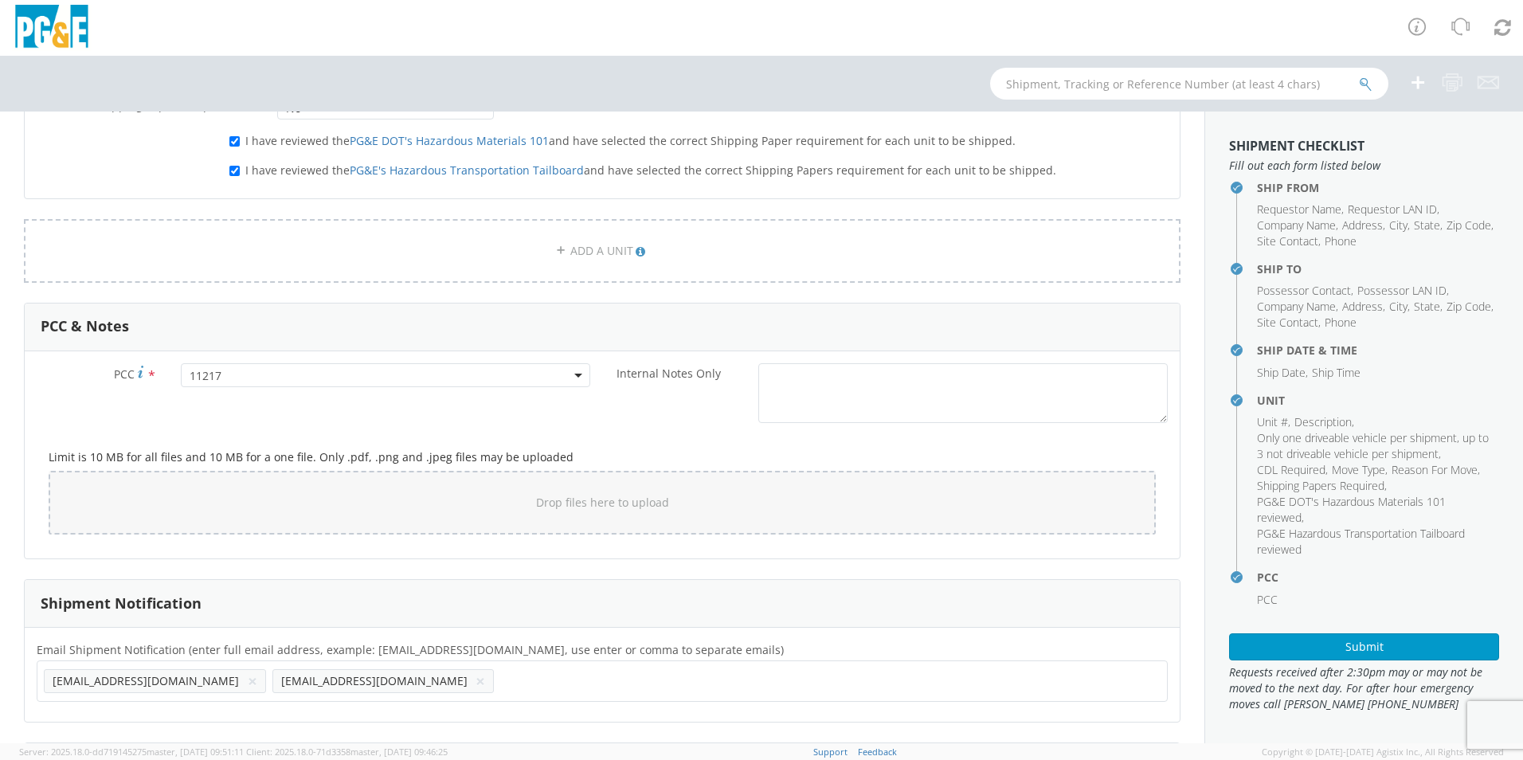
scroll to position [1167, 0]
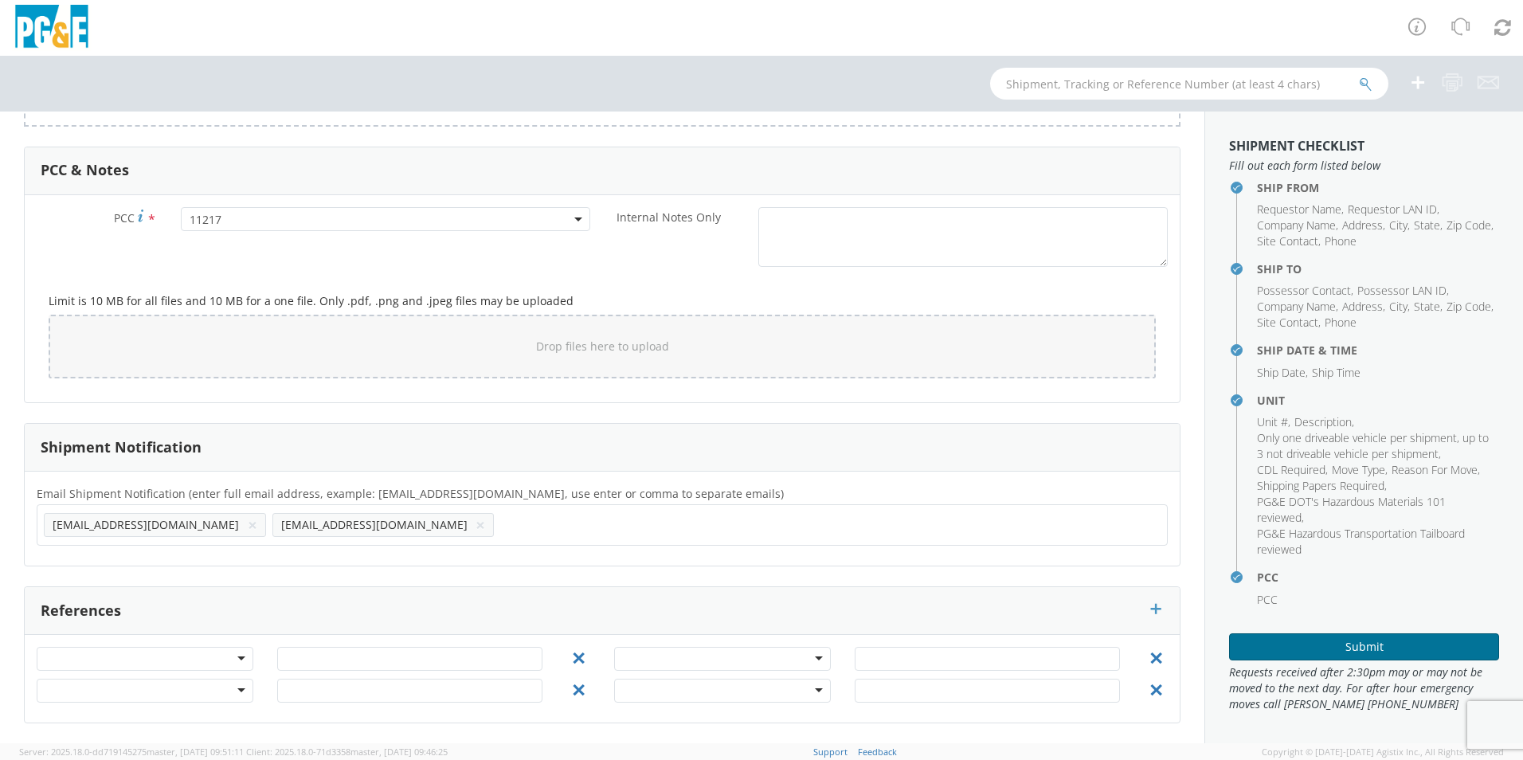
click at [1364, 646] on button "Submit" at bounding box center [1364, 646] width 270 height 27
